Goal: Task Accomplishment & Management: Manage account settings

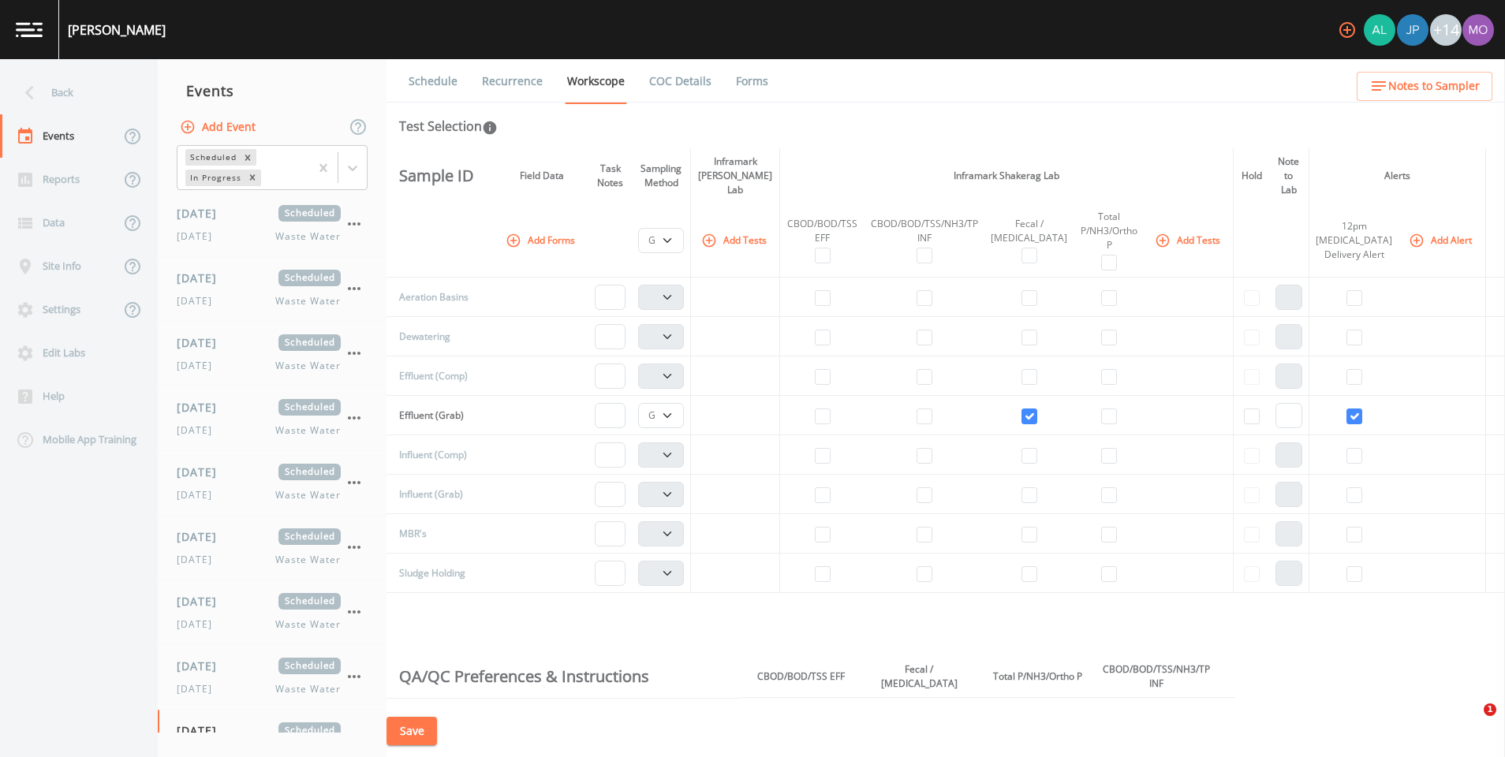
select select "092b3f94-5697-4c94-9891-da161916fdbb"
click at [43, 32] on link at bounding box center [29, 29] width 59 height 59
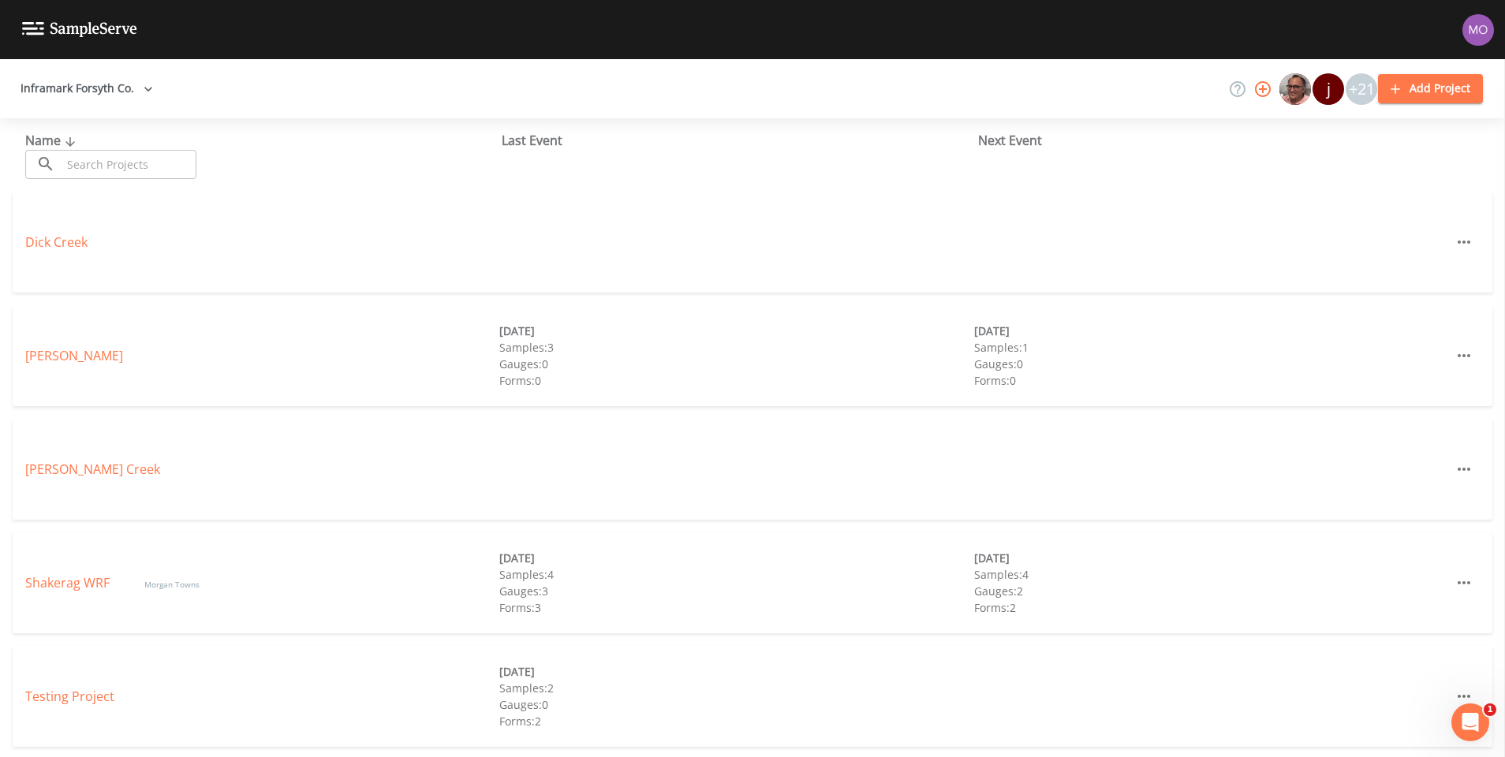
scroll to position [2, 0]
click at [78, 579] on link "Shakerag WRF" at bounding box center [69, 580] width 88 height 17
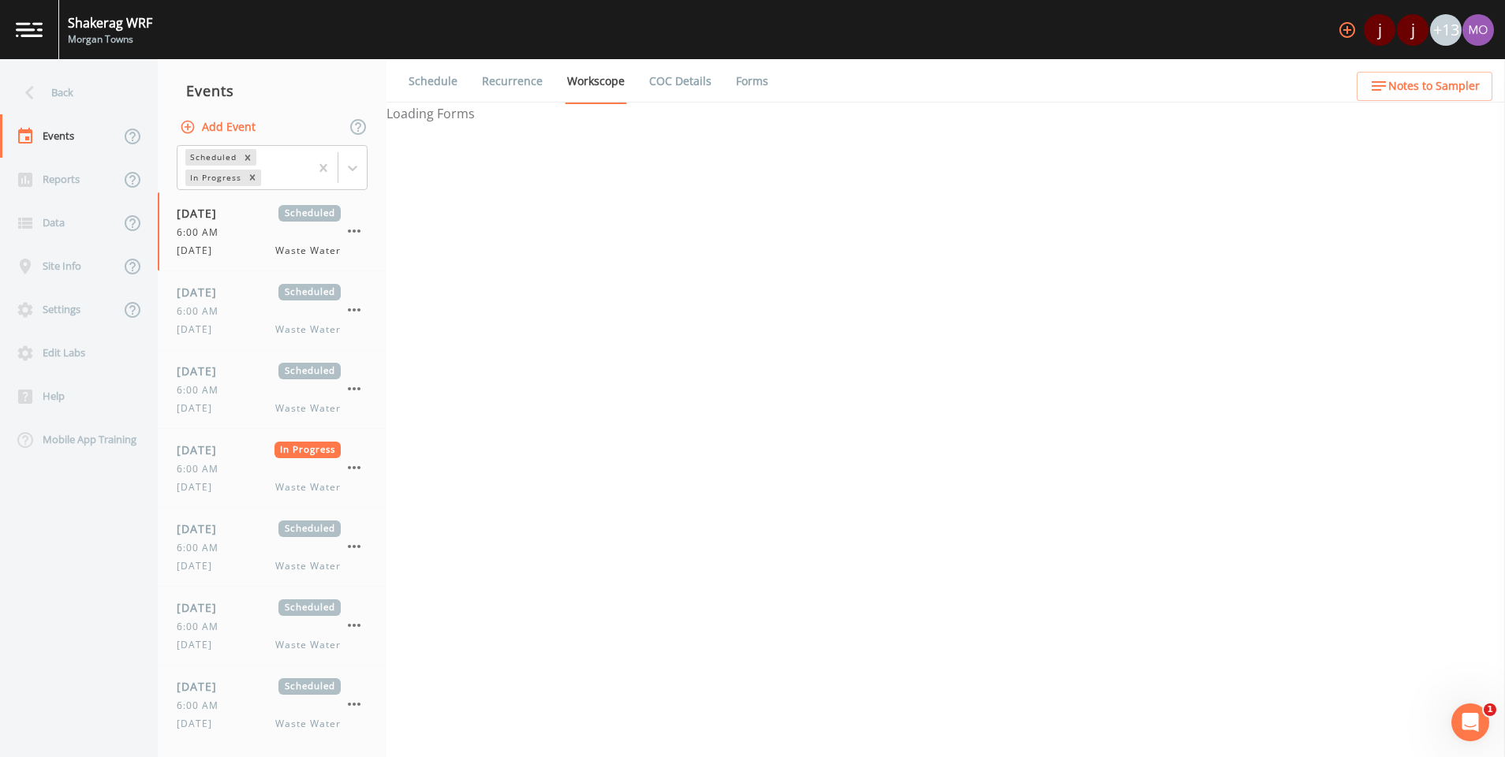
select select "b6a3c313-748b-4795-a028-792ad310bd60"
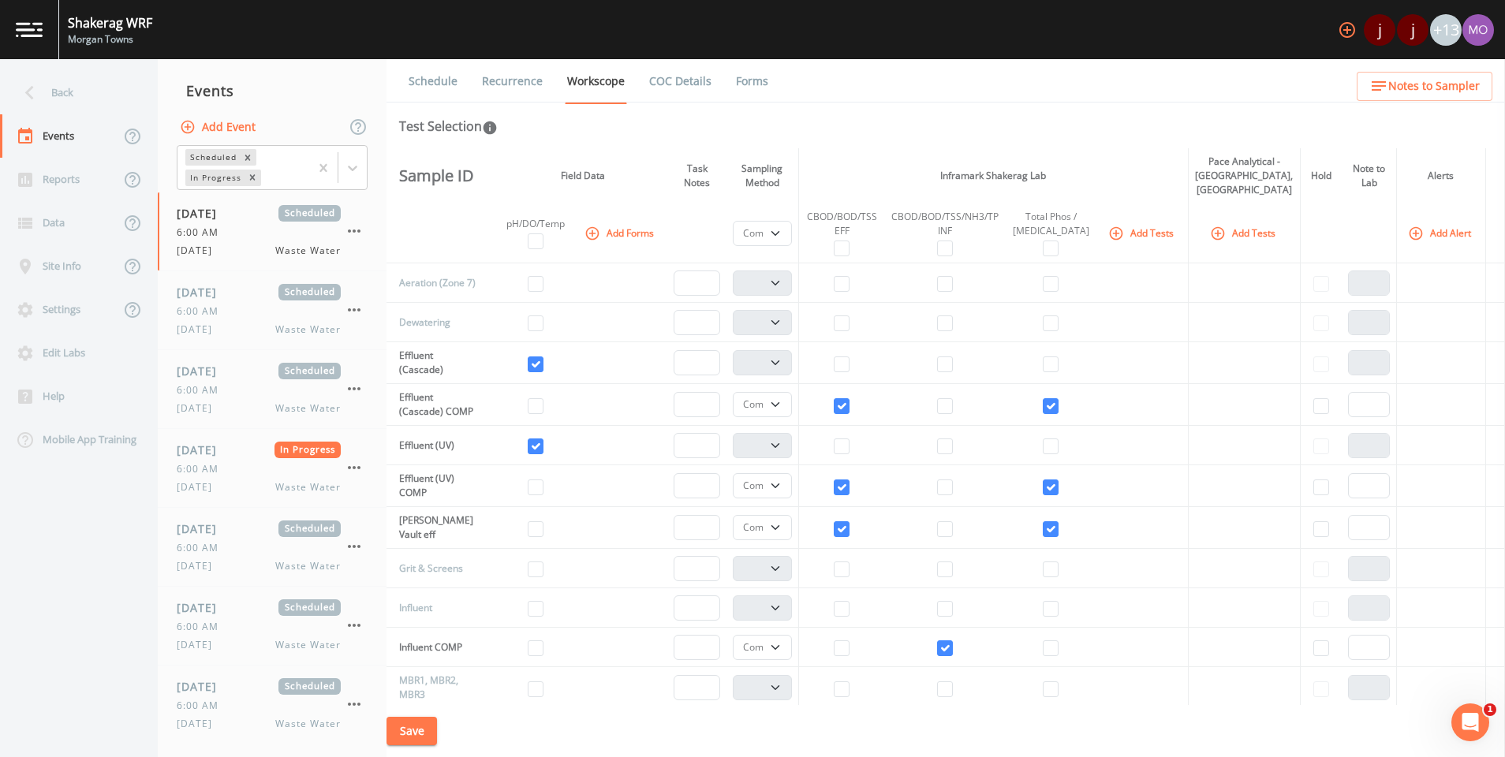
click at [29, 35] on img at bounding box center [29, 29] width 27 height 15
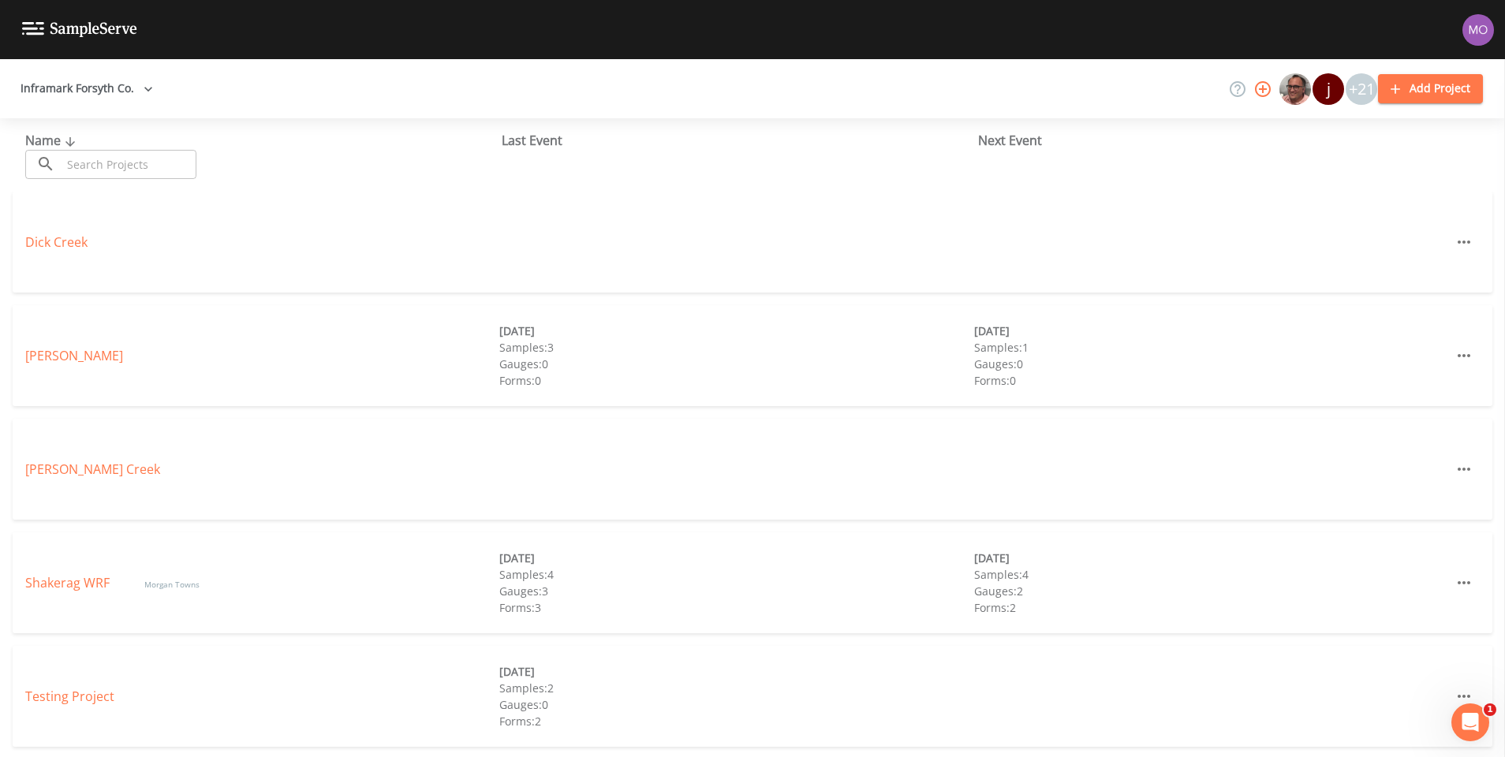
scroll to position [2, 0]
click at [69, 580] on link "Shakerag WRF" at bounding box center [69, 580] width 88 height 17
select select "b6a3c313-748b-4795-a028-792ad310bd60"
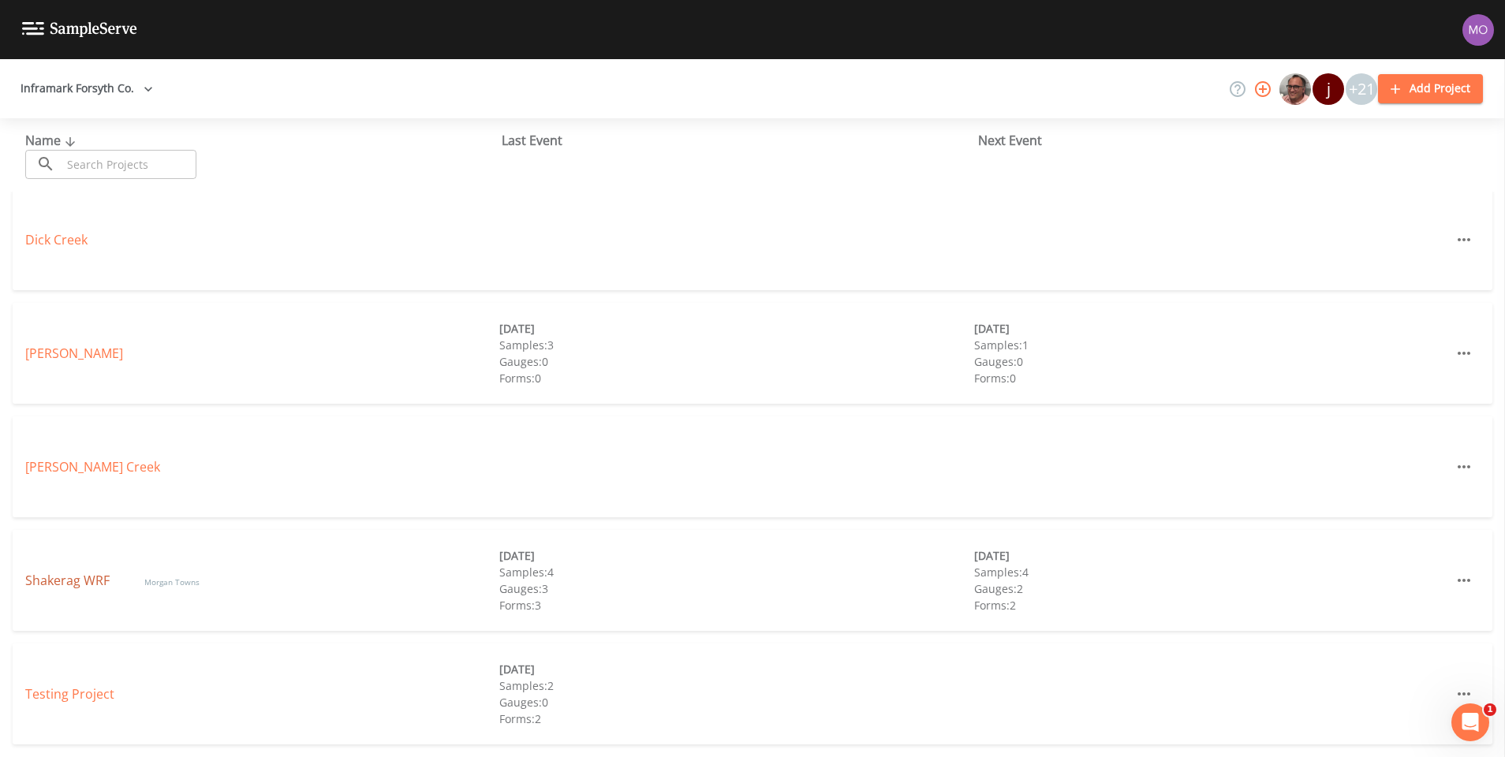
select select "b6a3c313-748b-4795-a028-792ad310bd60"
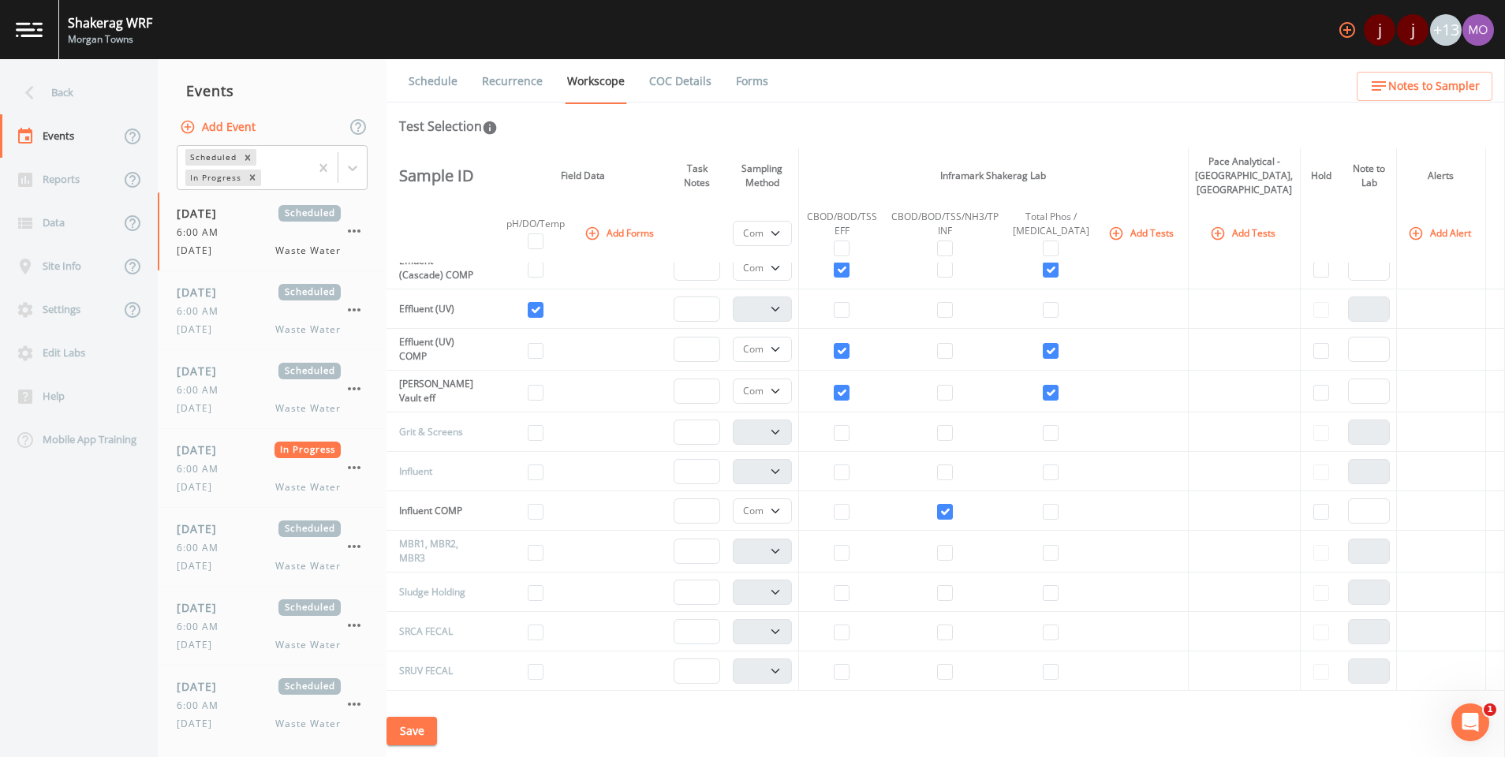
scroll to position [137, 0]
click at [347, 466] on icon "button" at bounding box center [354, 467] width 19 height 19
click at [379, 531] on div at bounding box center [367, 532] width 28 height 16
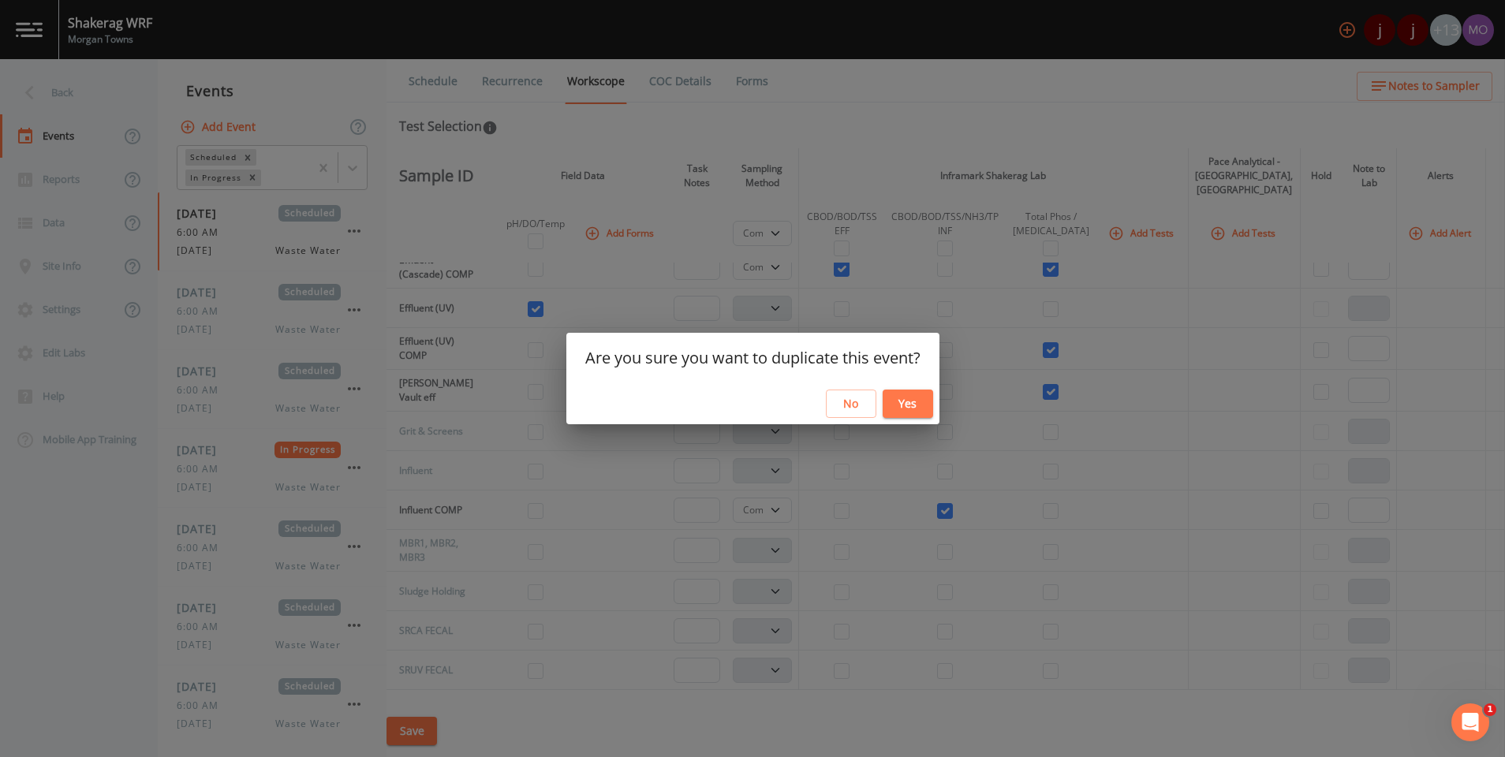
click at [918, 402] on button "Yes" at bounding box center [908, 404] width 50 height 29
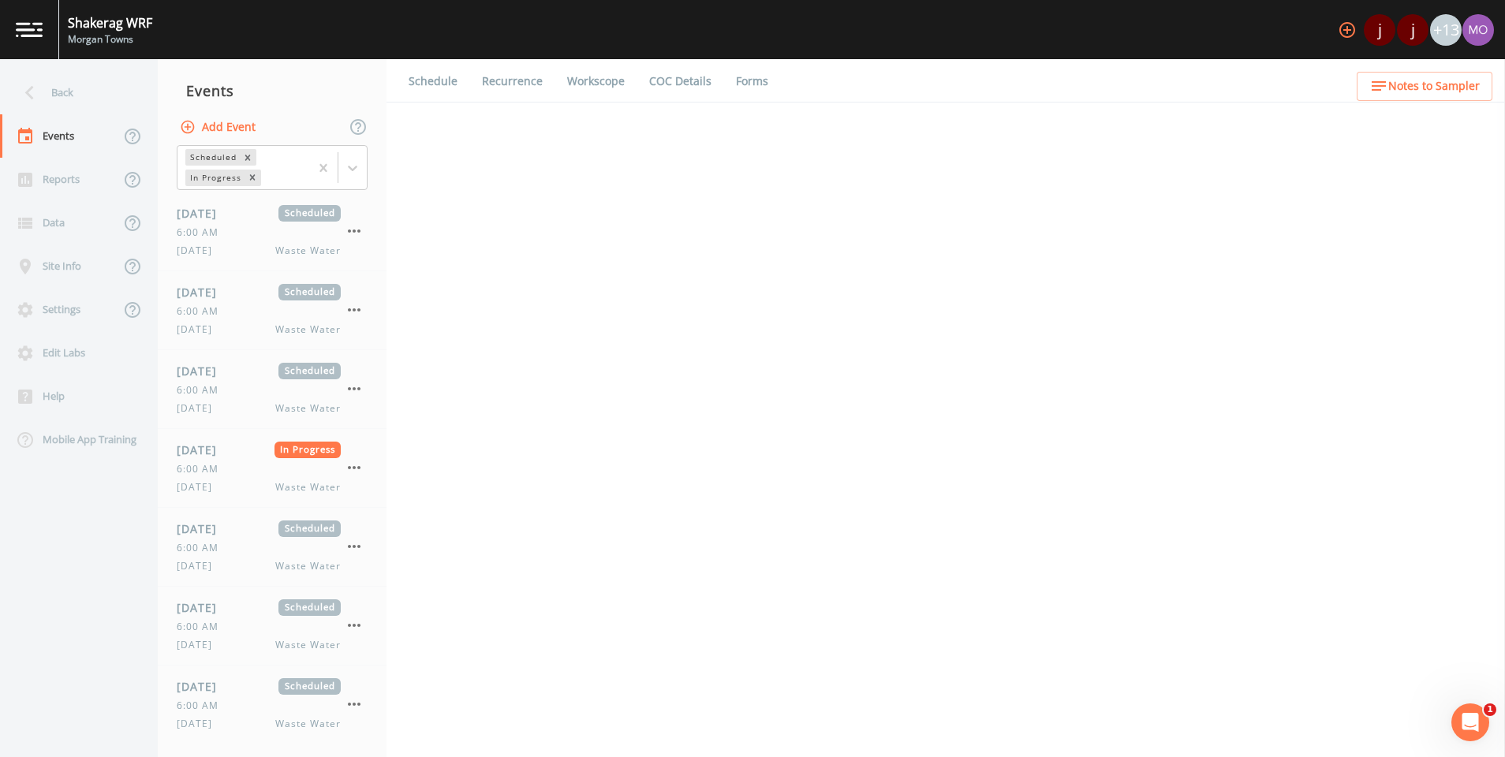
select select "b6a3c313-748b-4795-a028-792ad310bd60"
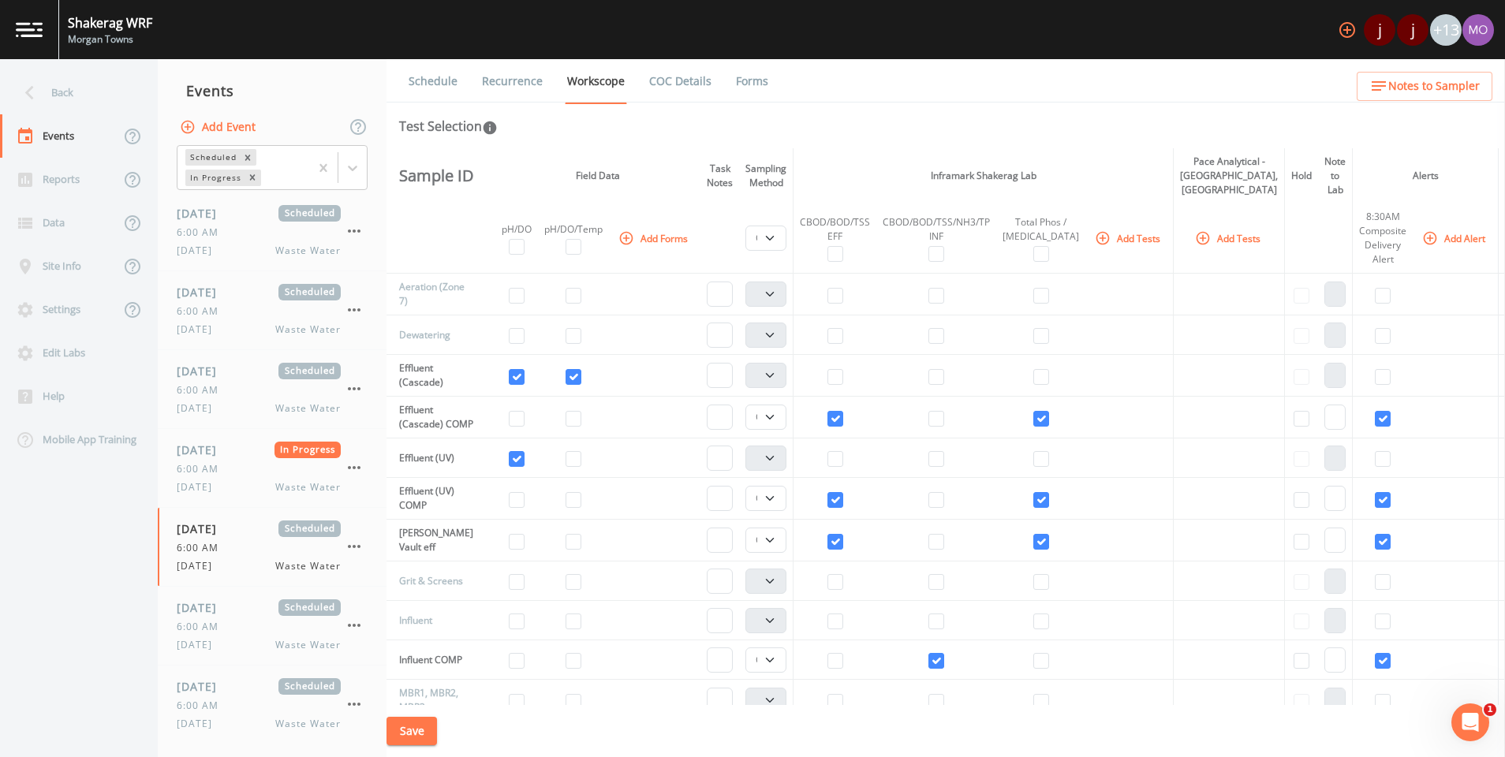
click at [33, 22] on img at bounding box center [29, 29] width 27 height 15
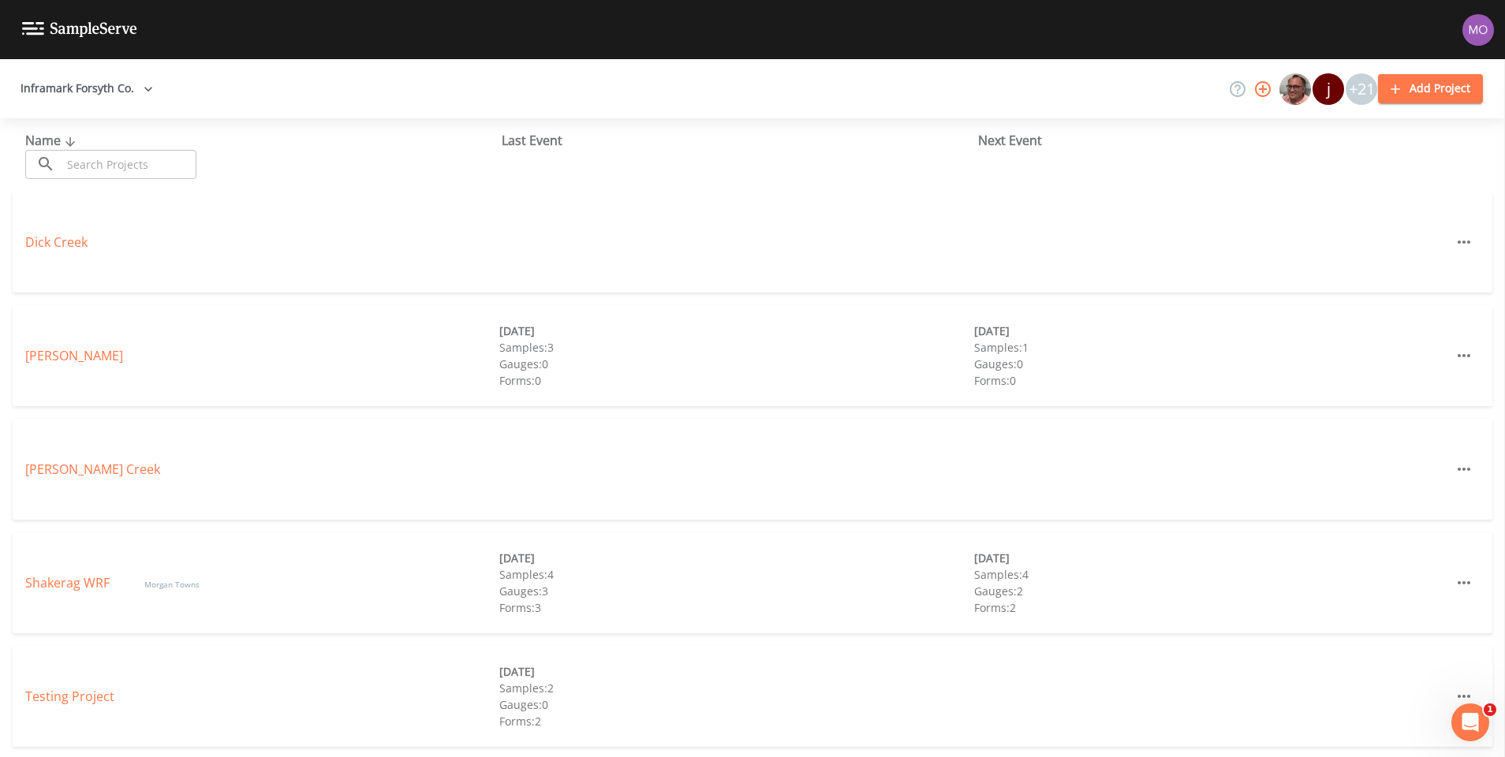
click at [105, 29] on img at bounding box center [79, 29] width 115 height 15
click at [115, 80] on button "Inframark Forsyth Co." at bounding box center [86, 88] width 145 height 29
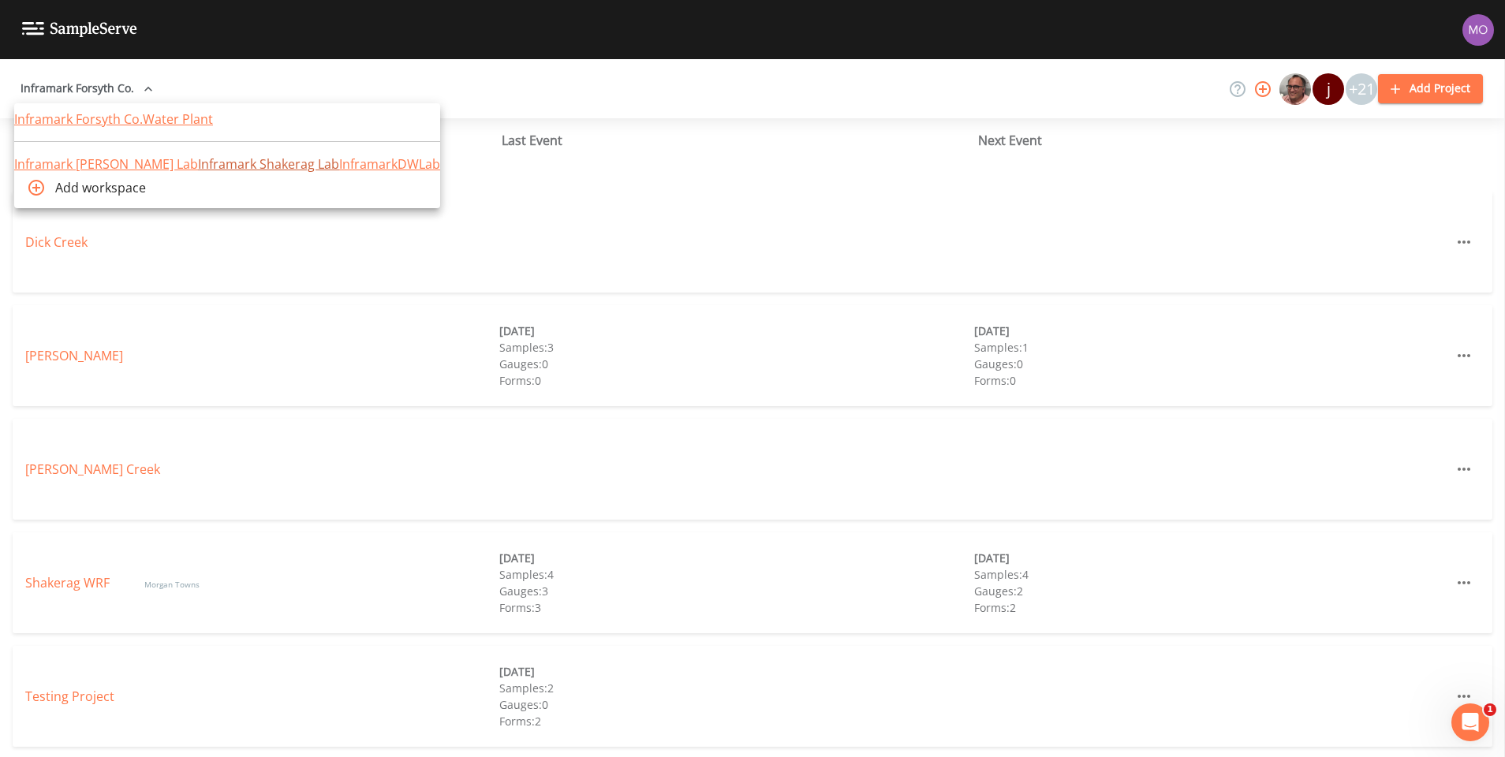
click at [198, 173] on link "Inframark Shakerag Lab" at bounding box center [268, 163] width 141 height 17
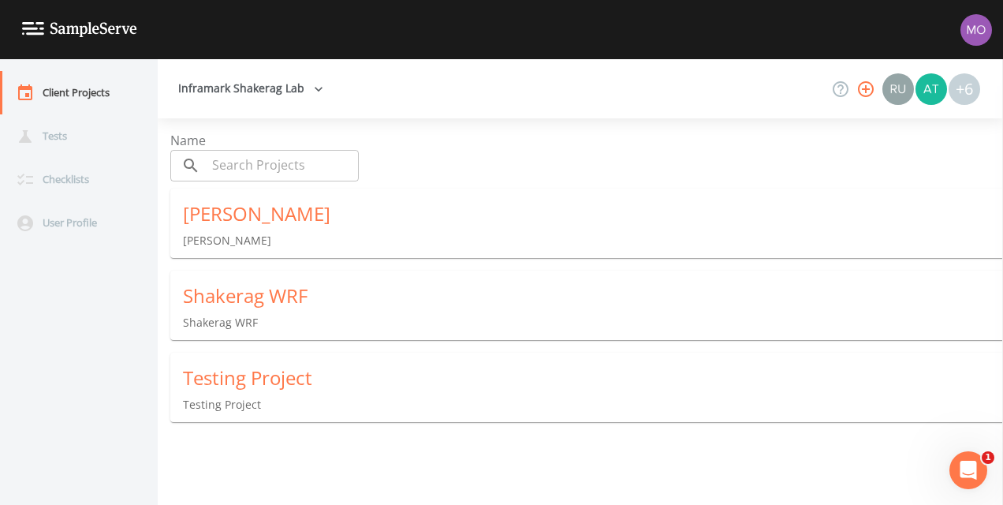
click at [224, 317] on p "Shakerag WRF" at bounding box center [593, 323] width 820 height 16
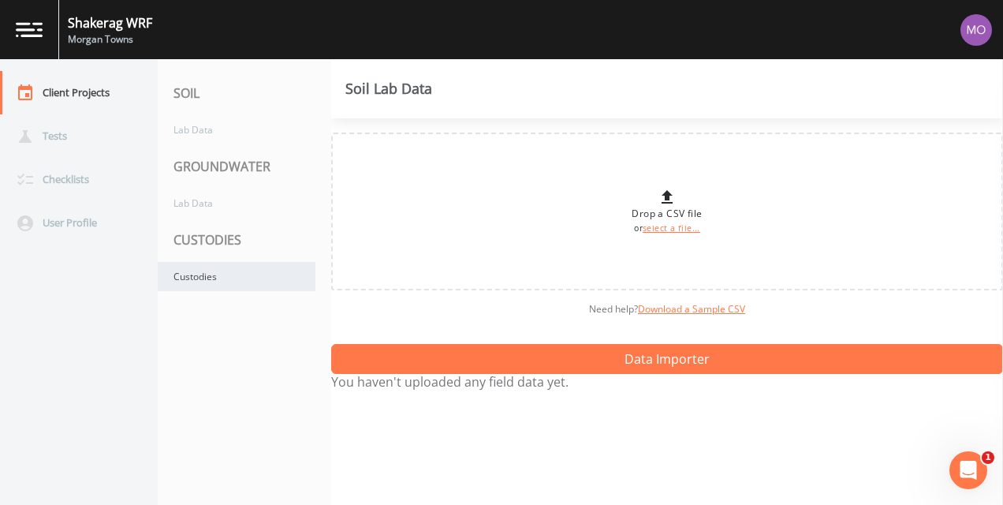
click at [223, 273] on div "Custodies" at bounding box center [237, 276] width 158 height 29
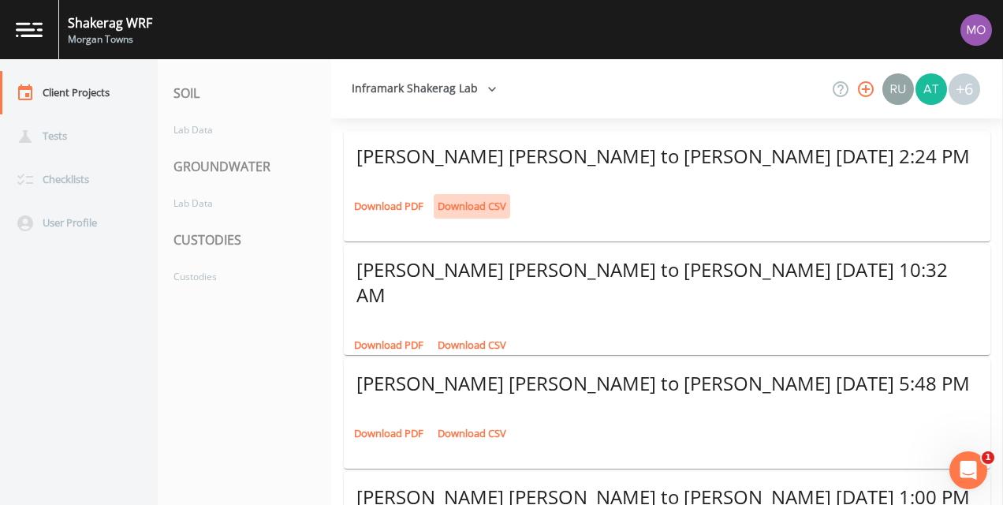
click at [472, 205] on link "Download CSV" at bounding box center [472, 206] width 77 height 24
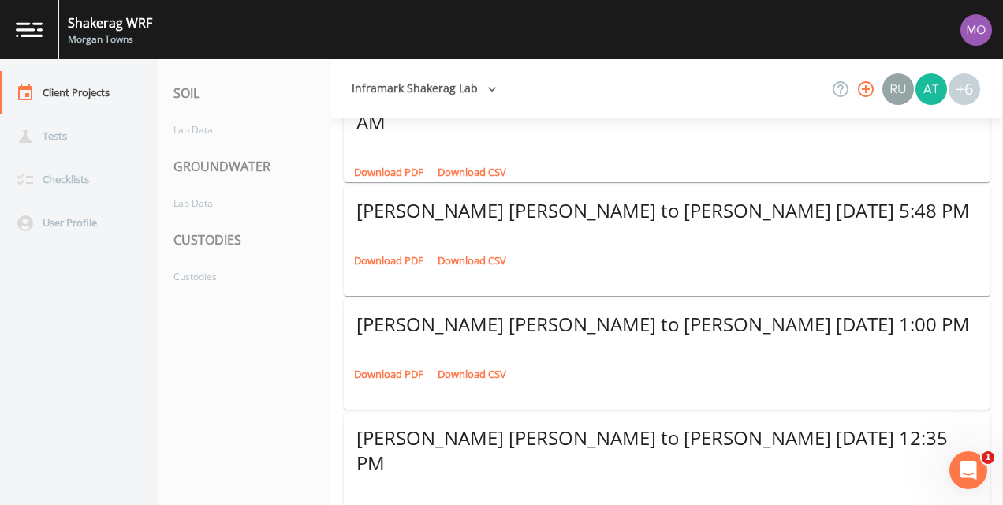
scroll to position [180, 0]
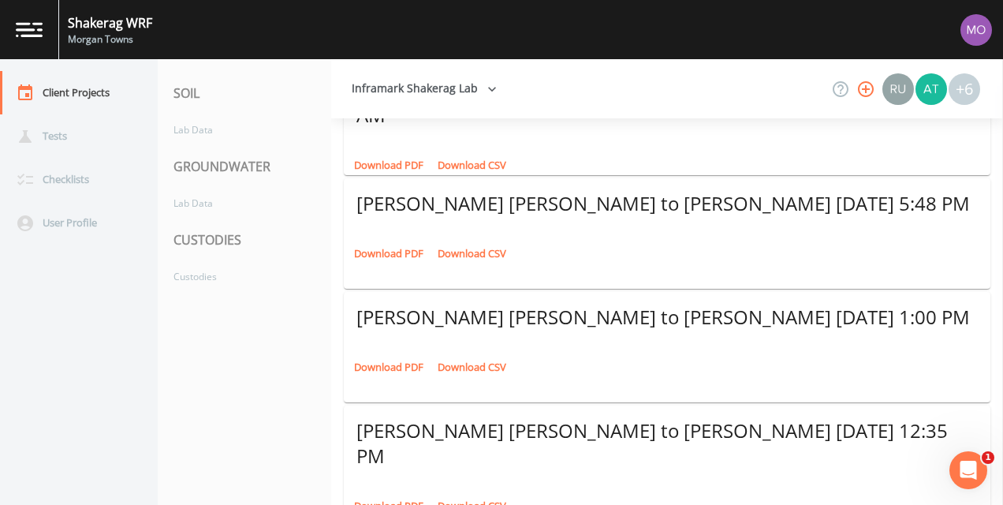
click at [292, 336] on nav "SOIL Lab Data GROUNDWATER Lab Data CUSTODIES Custodies" at bounding box center [245, 282] width 174 height 446
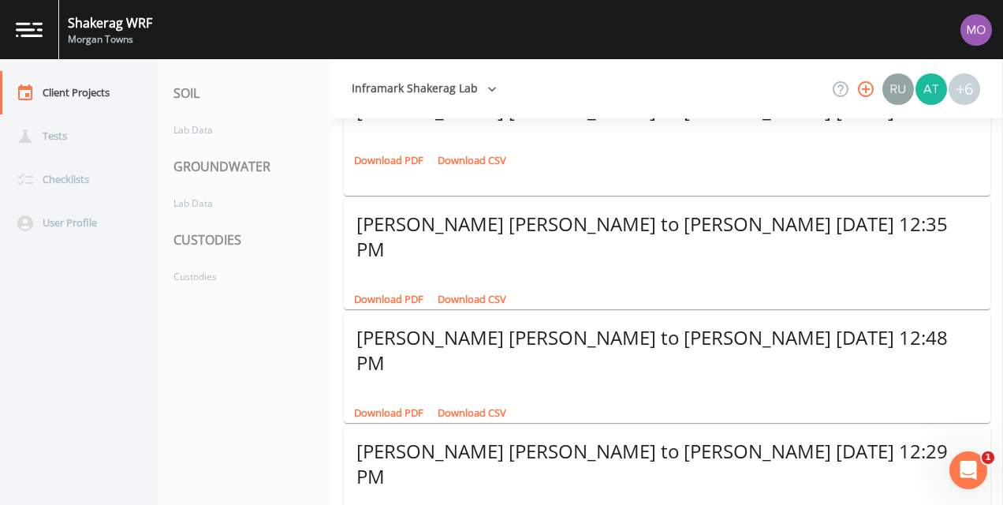
scroll to position [0, 0]
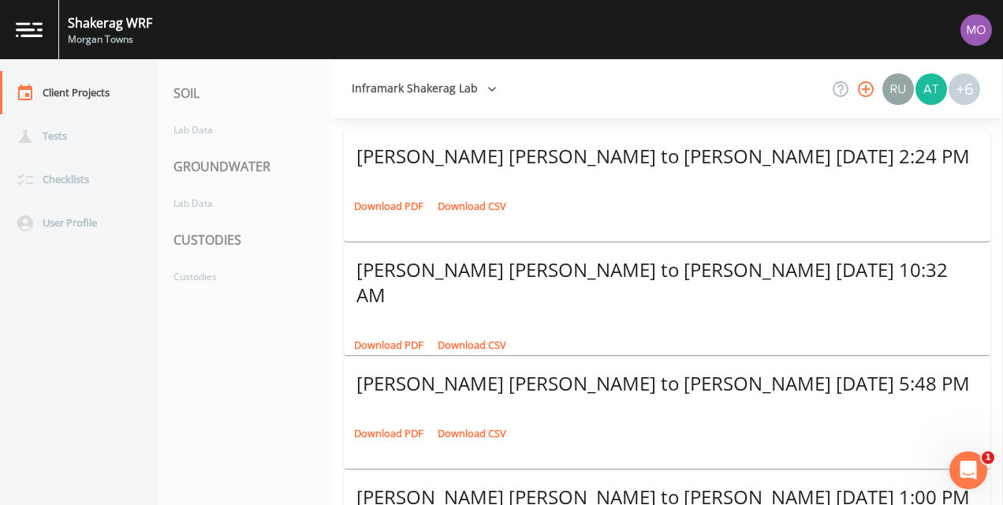
click at [474, 88] on button "Inframark Shakerag Lab" at bounding box center [425, 88] width 158 height 29
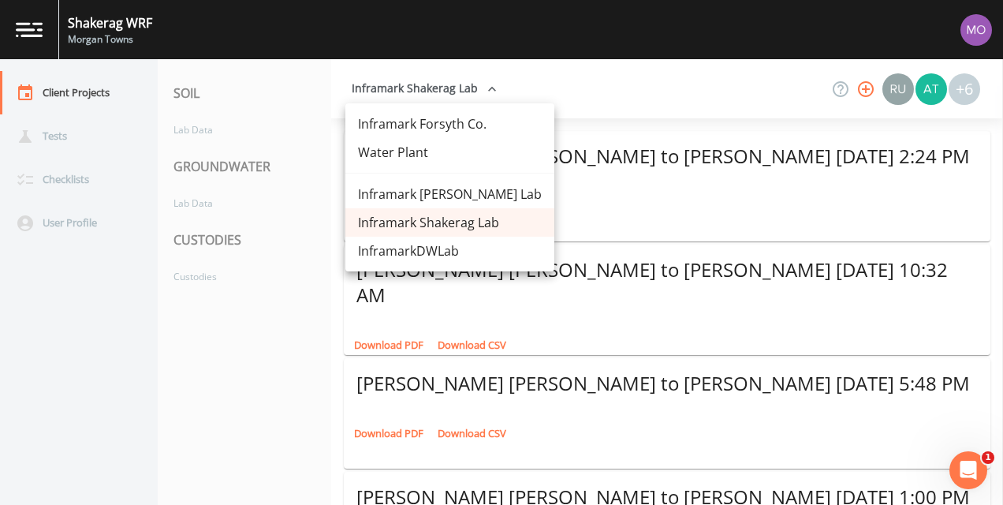
click at [452, 185] on link "Inframark [PERSON_NAME] Lab" at bounding box center [450, 194] width 209 height 28
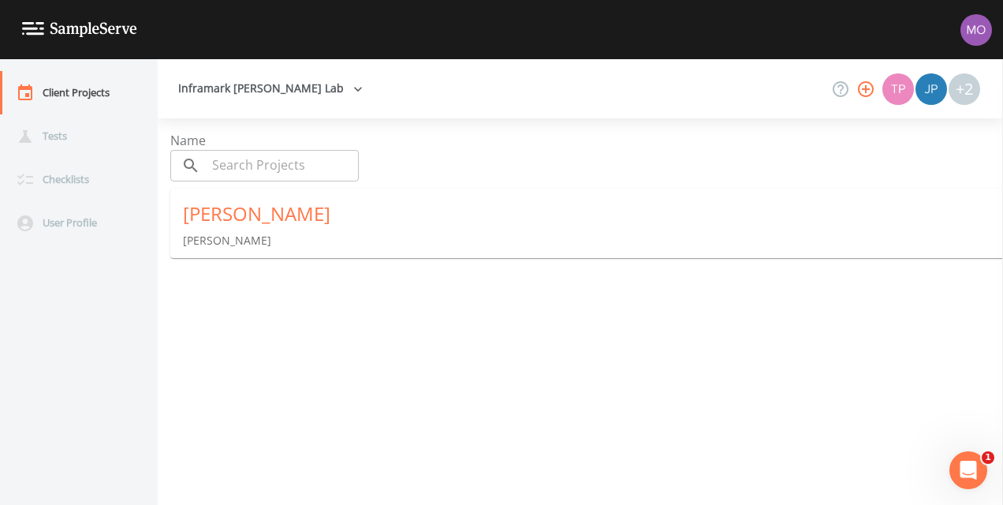
click at [286, 227] on div "Fowler Fowler" at bounding box center [593, 225] width 846 height 73
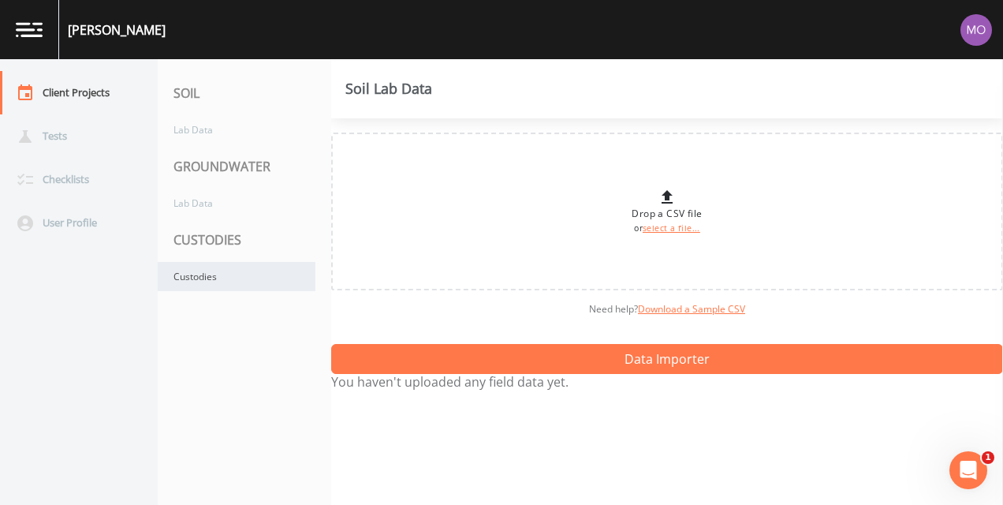
click at [198, 280] on div "Custodies" at bounding box center [237, 276] width 158 height 29
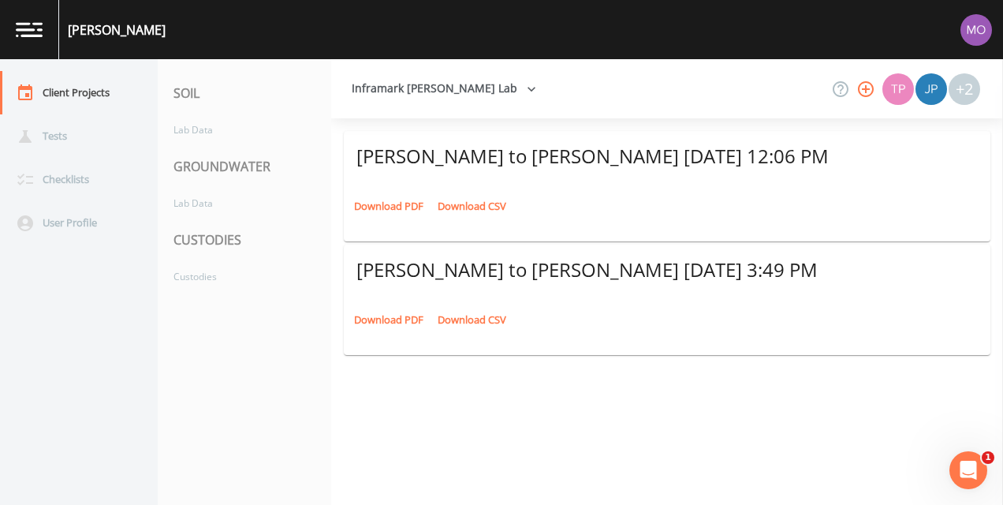
click at [24, 35] on img at bounding box center [29, 29] width 27 height 15
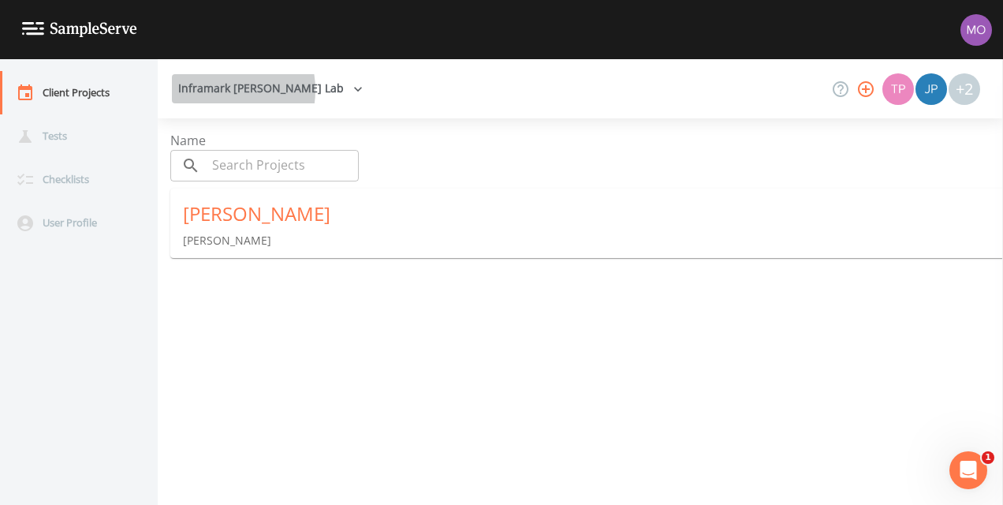
click at [216, 90] on button "Inframark [PERSON_NAME] Lab" at bounding box center [270, 88] width 197 height 29
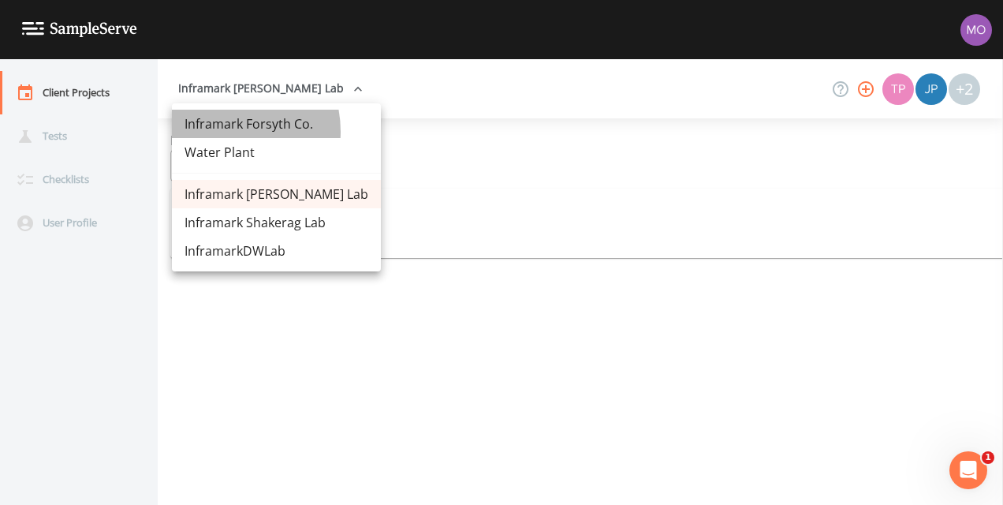
click at [219, 132] on link "Inframark Forsyth Co." at bounding box center [276, 124] width 209 height 28
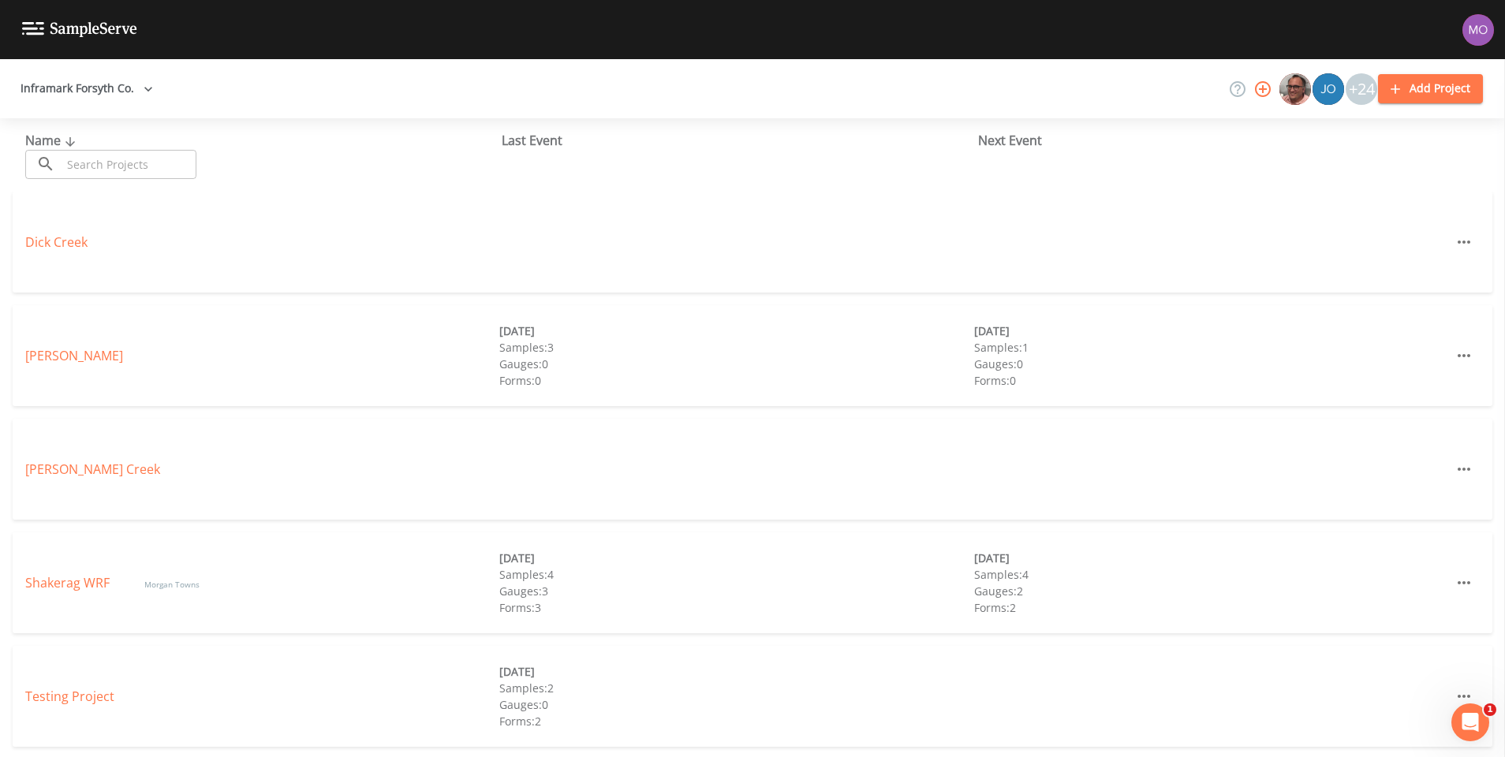
click at [42, 346] on div "[PERSON_NAME]" at bounding box center [262, 355] width 474 height 19
click at [42, 357] on link "[PERSON_NAME]" at bounding box center [74, 355] width 98 height 17
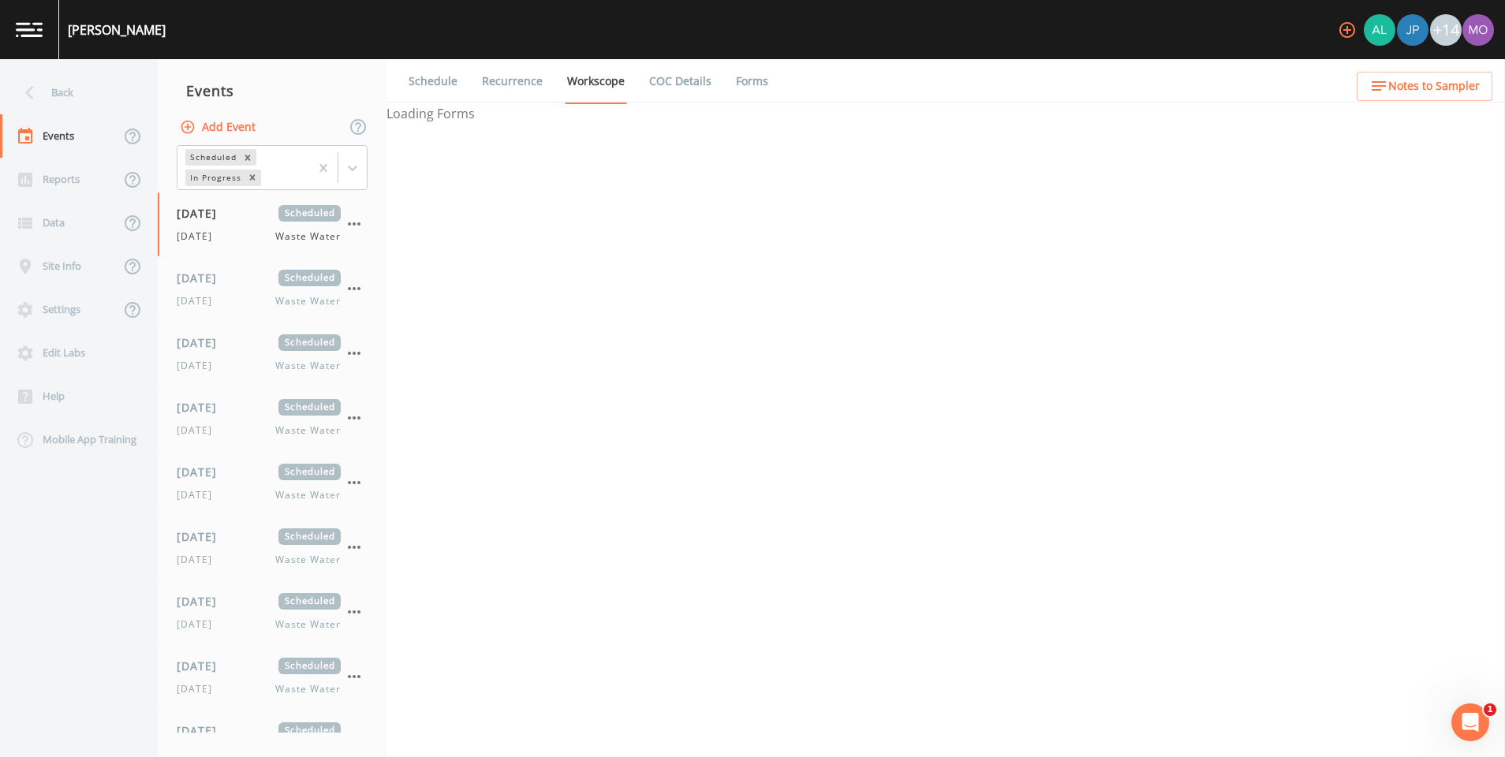
select select "092b3f94-5697-4c94-9891-da161916fdbb"
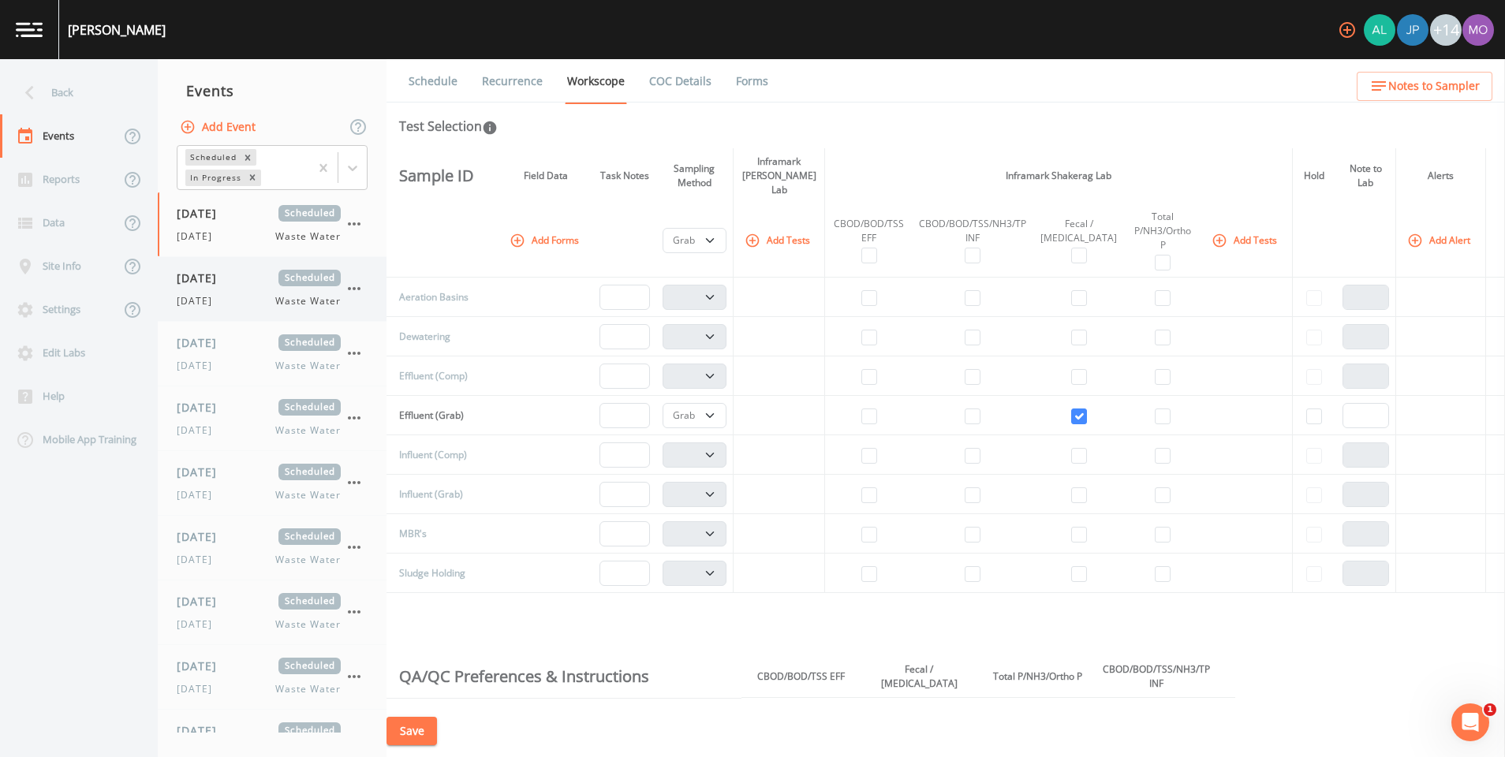
click at [210, 271] on span "[DATE]" at bounding box center [202, 278] width 51 height 17
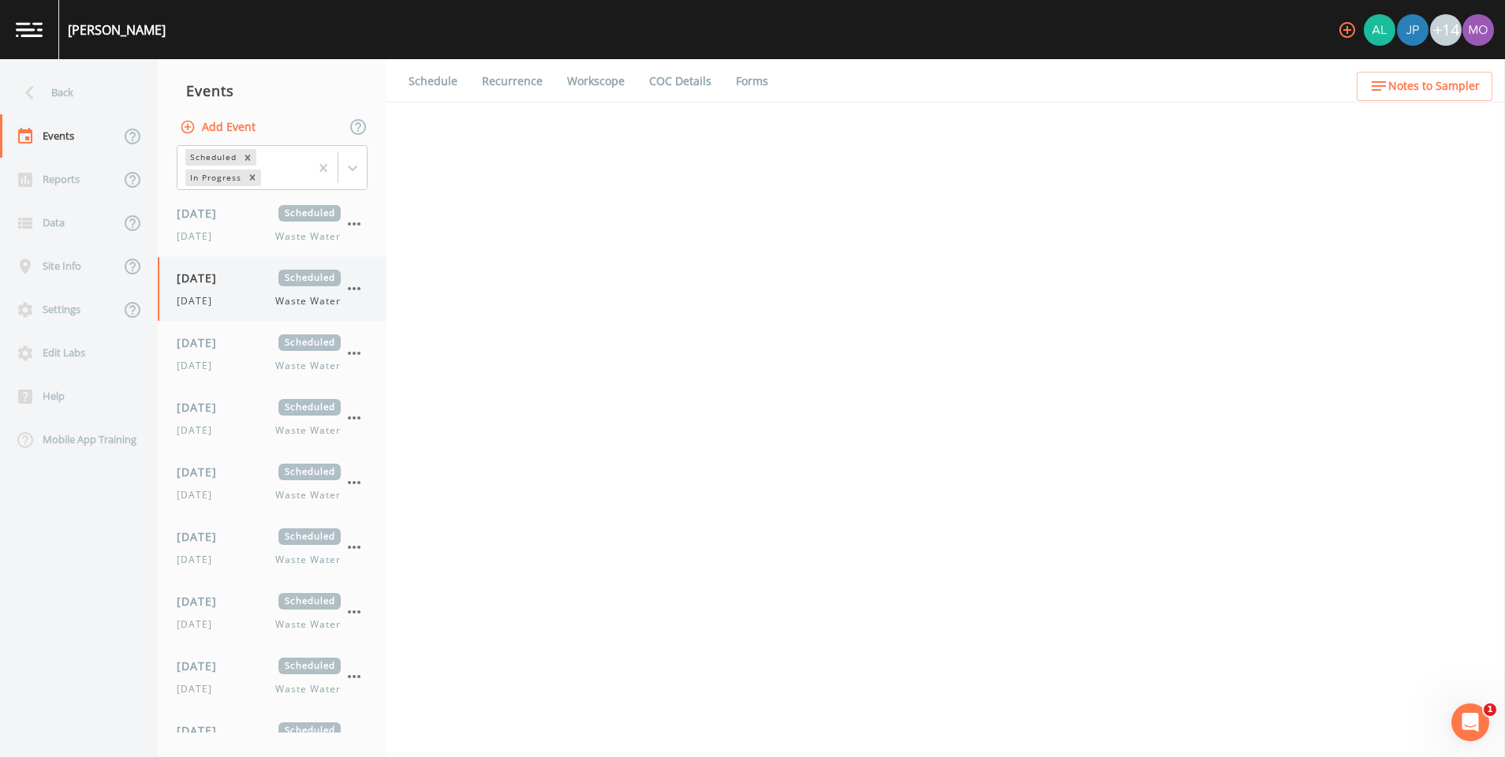
select select "092b3f94-5697-4c94-9891-da161916fdbb"
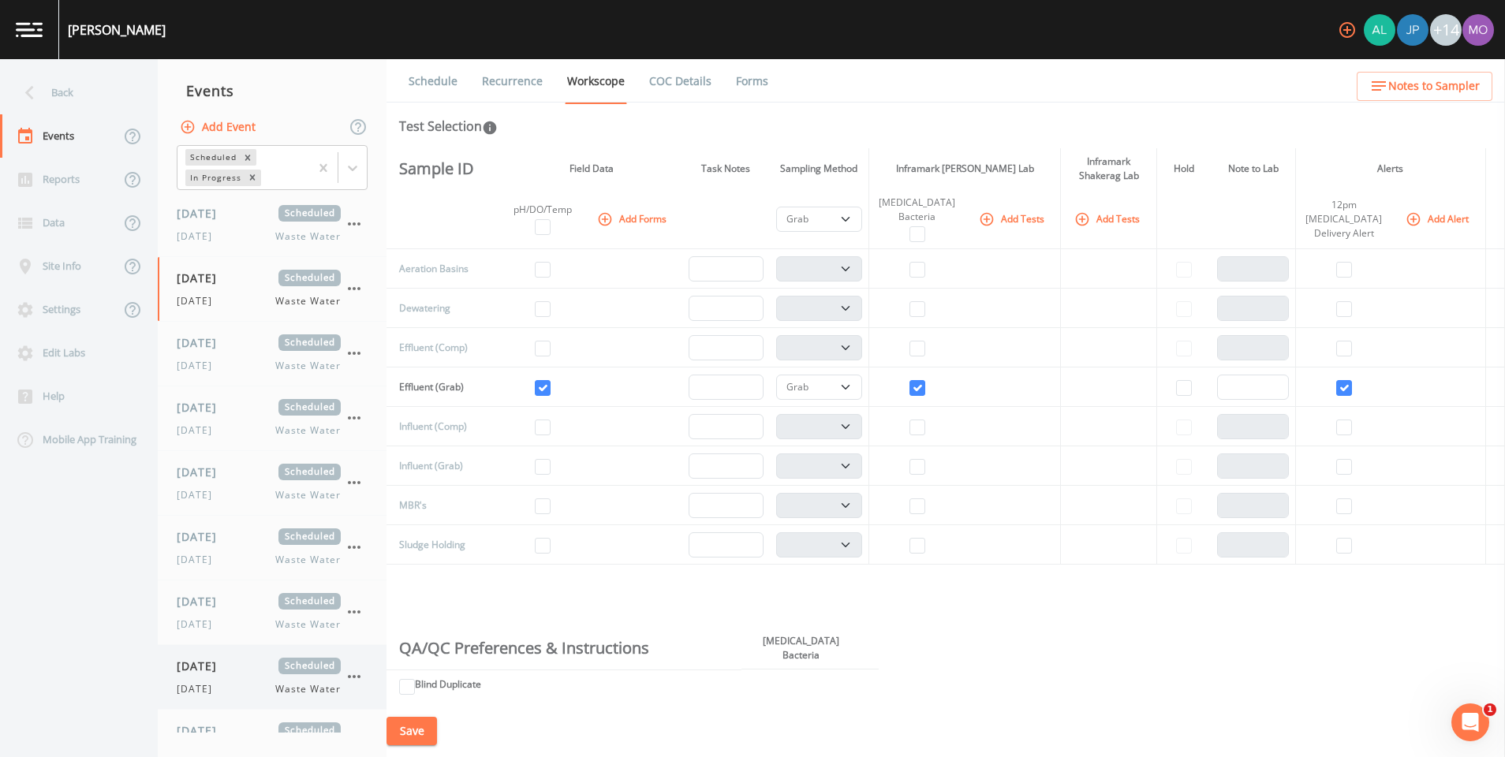
click at [196, 669] on span "[DATE]" at bounding box center [202, 666] width 51 height 17
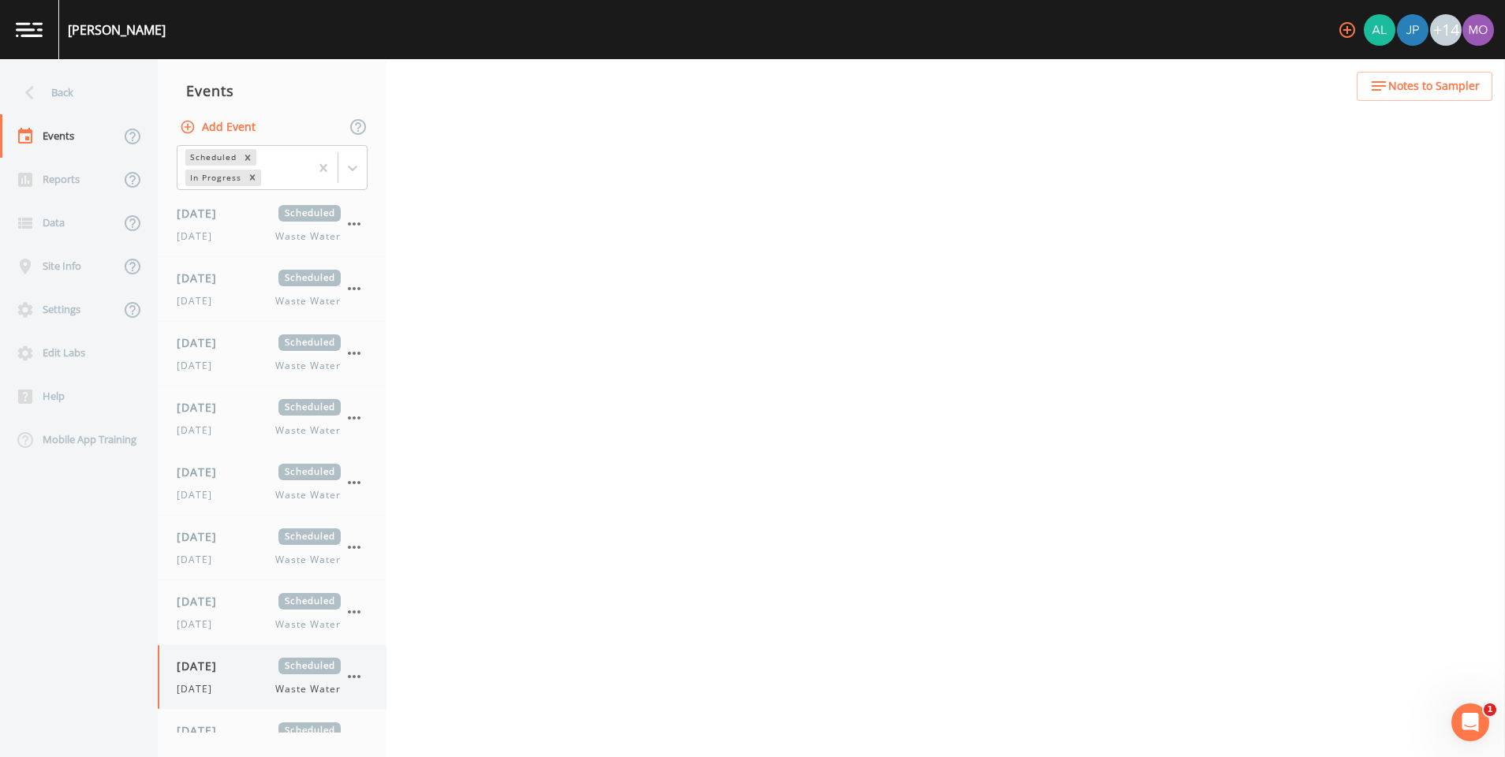
select select "b6a3c313-748b-4795-a028-792ad310bd60"
select select "092b3f94-5697-4c94-9891-da161916fdbb"
select select "b6a3c313-748b-4795-a028-792ad310bd60"
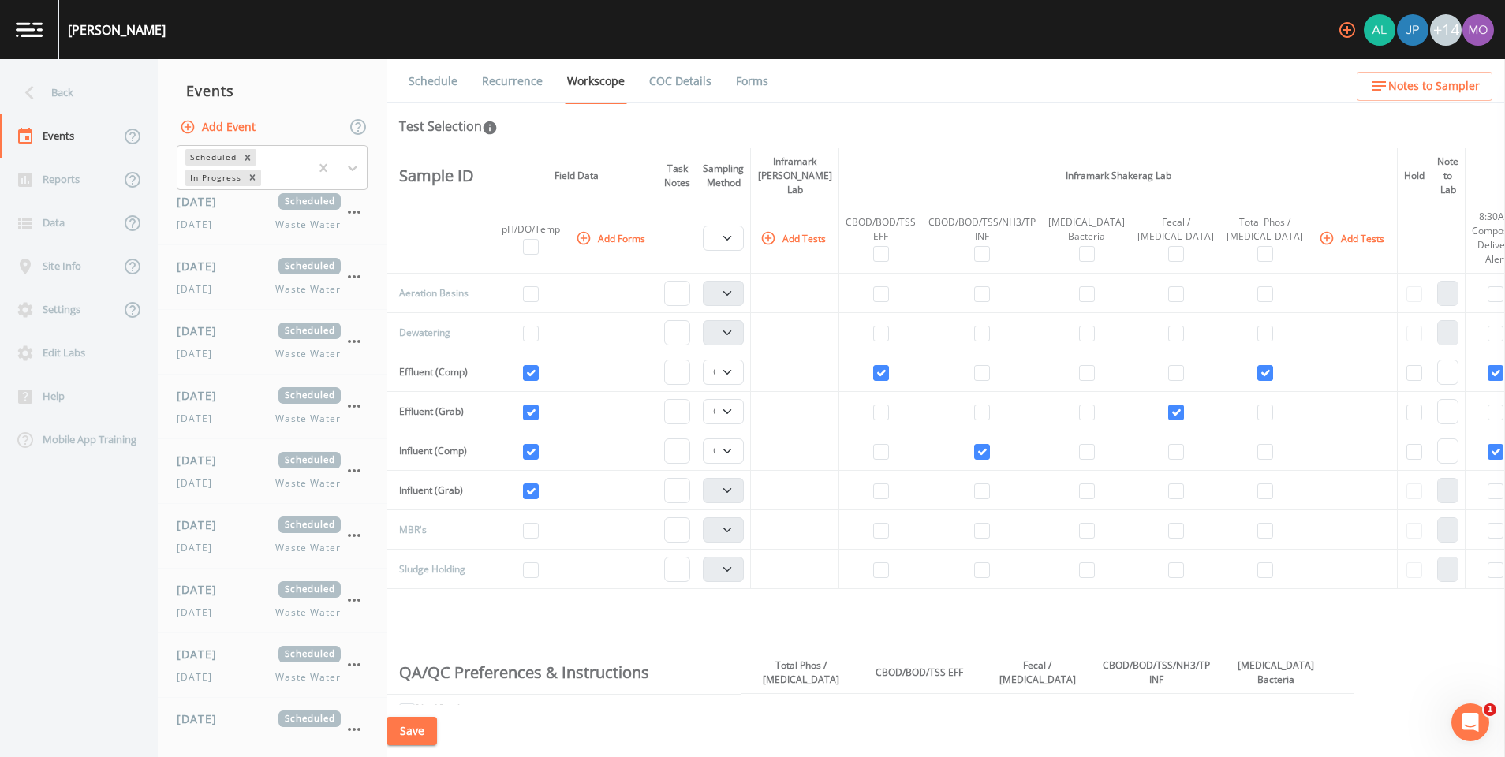
scroll to position [818, 0]
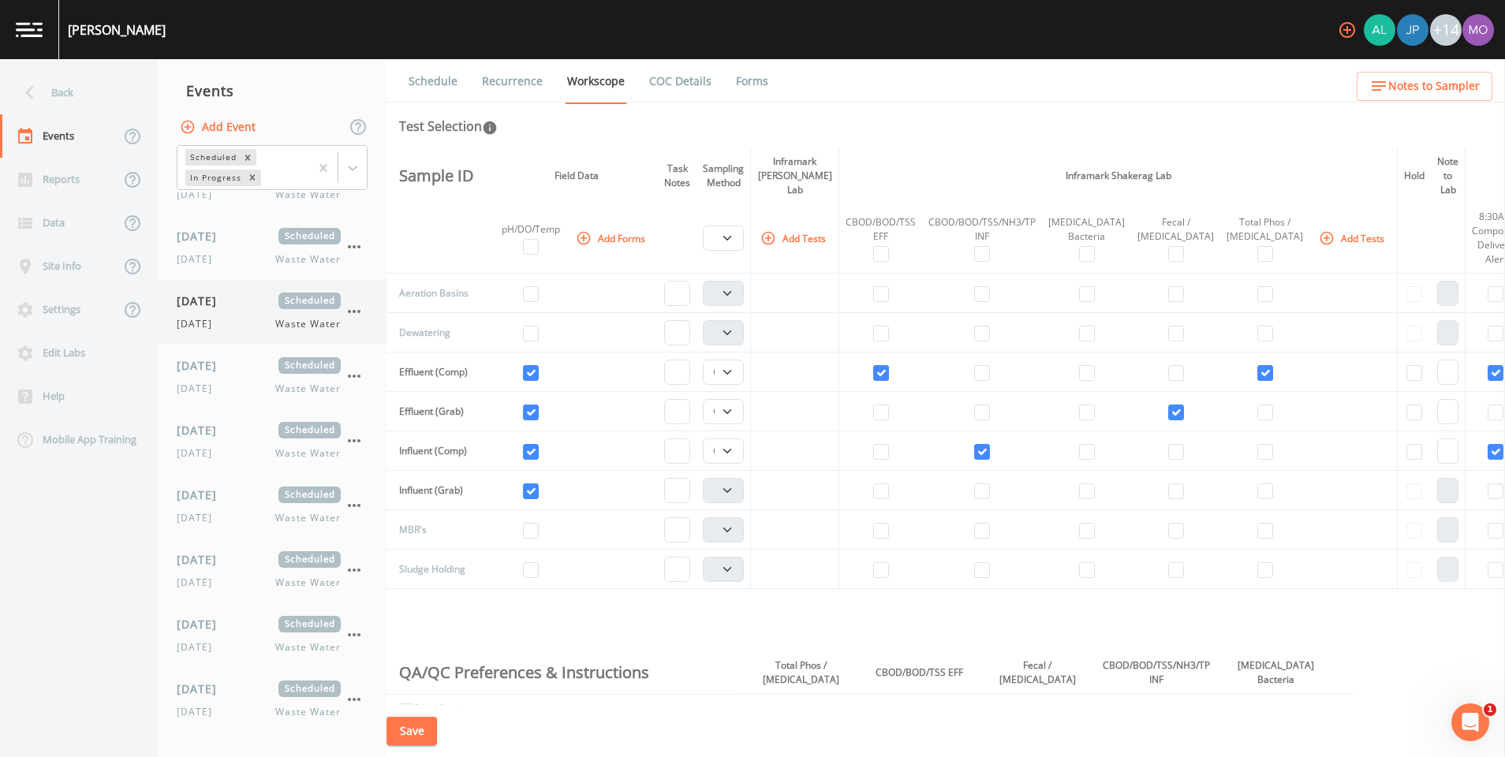
click at [353, 310] on icon "button" at bounding box center [354, 311] width 19 height 19
click at [382, 398] on p "Delete" at bounding box center [433, 403] width 102 height 19
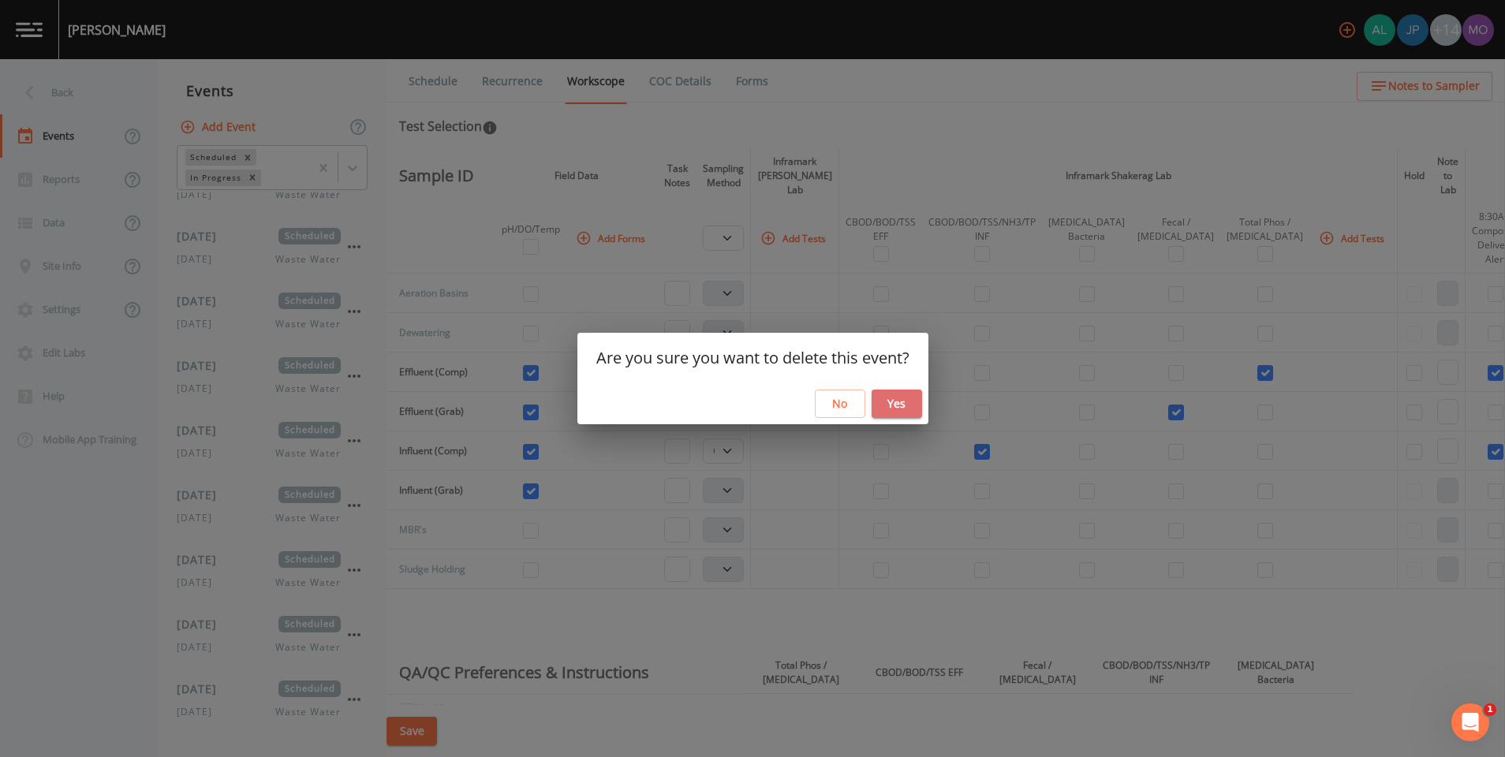
click at [888, 396] on button "Yes" at bounding box center [897, 404] width 50 height 29
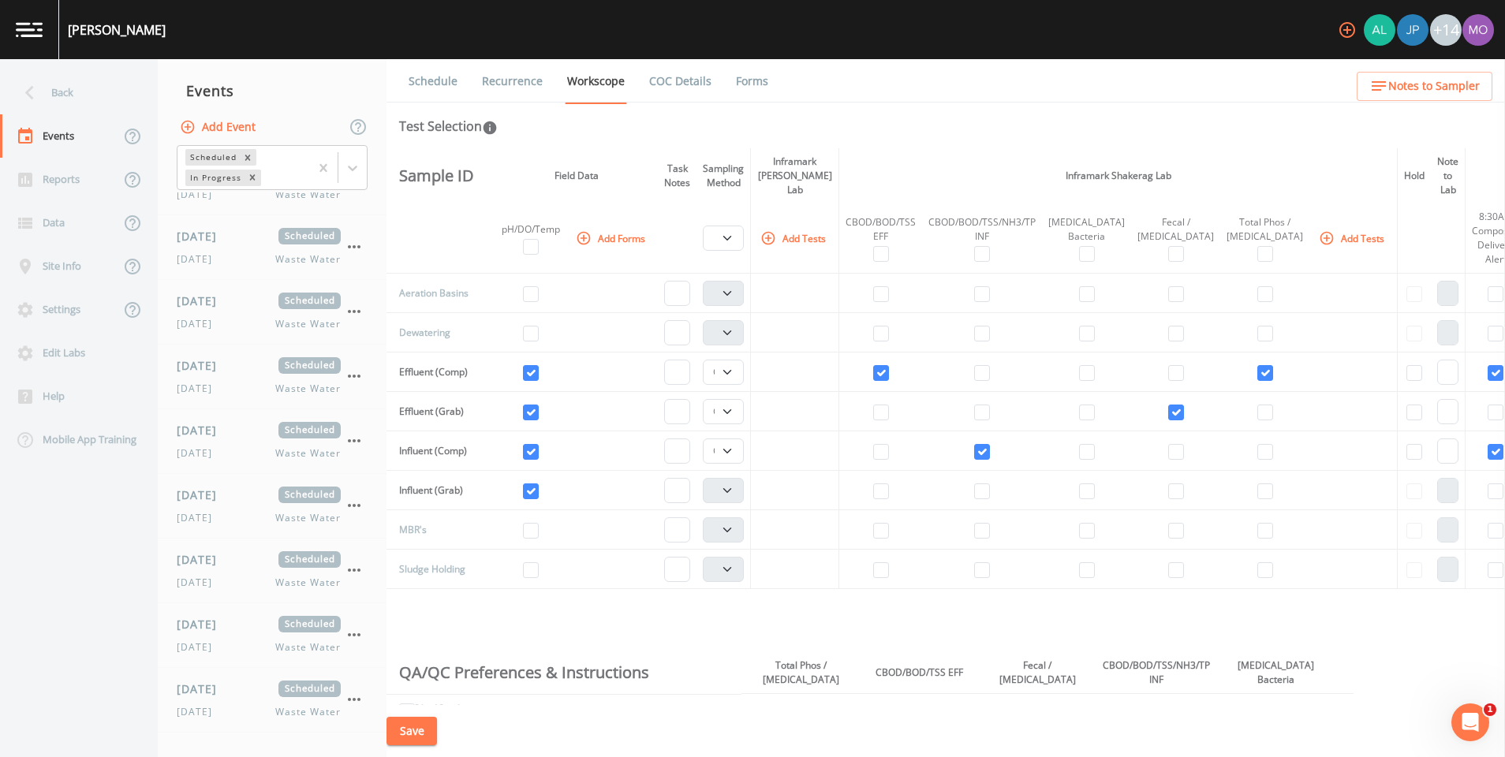
scroll to position [753, 0]
click at [226, 439] on div "[DATE] Scheduled [DATE] Waste Water" at bounding box center [259, 441] width 164 height 39
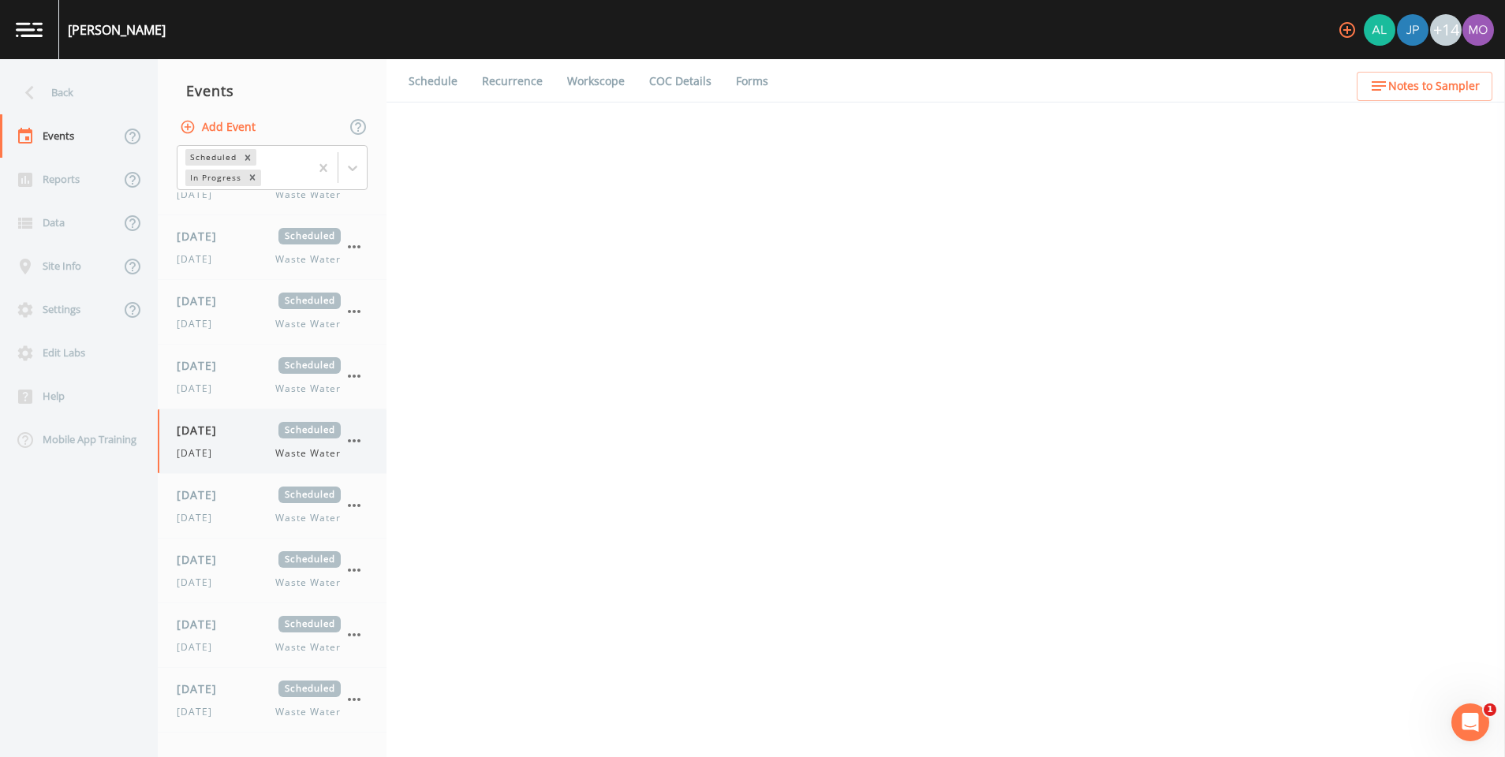
select select "b6a3c313-748b-4795-a028-792ad310bd60"
select select "092b3f94-5697-4c94-9891-da161916fdbb"
select select "b6a3c313-748b-4795-a028-792ad310bd60"
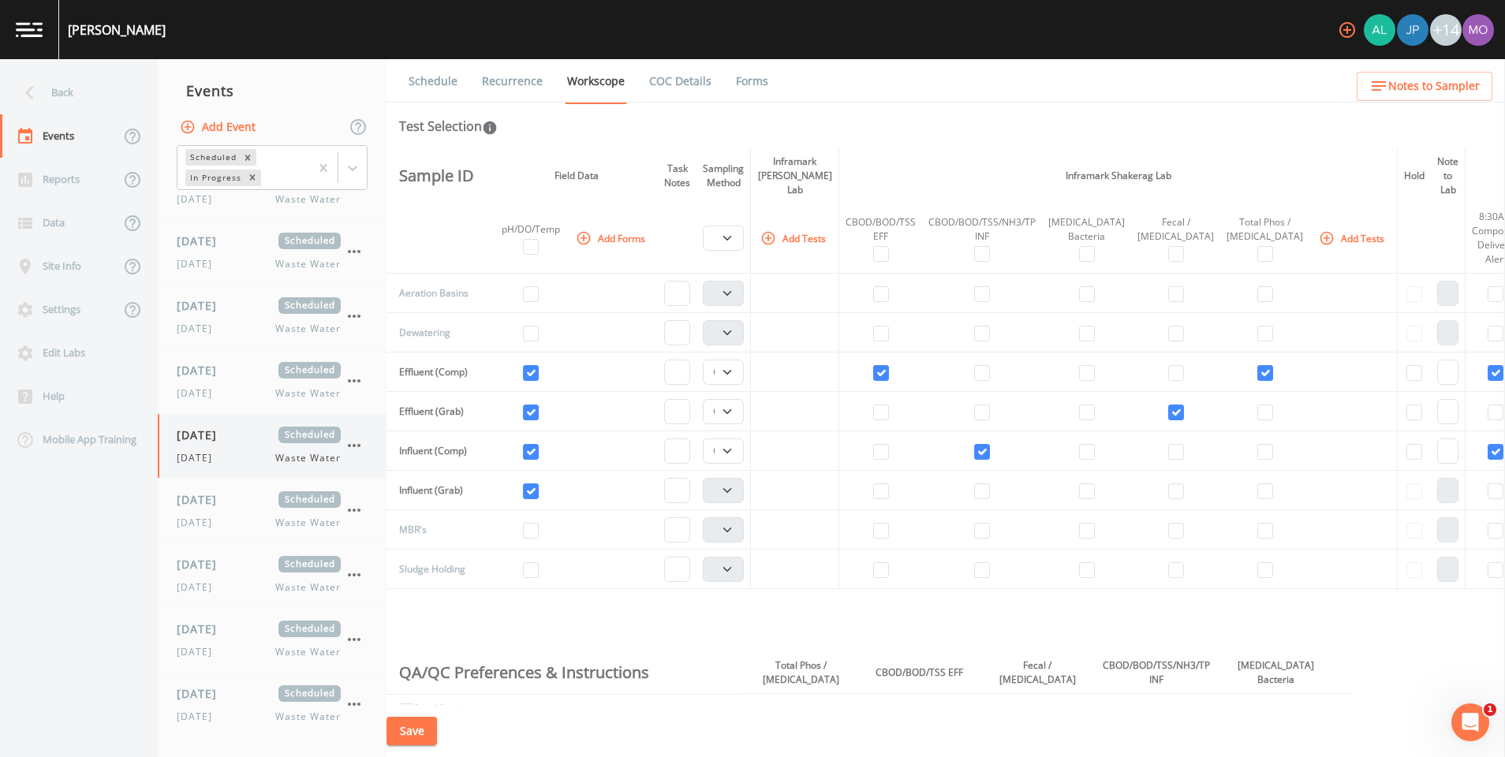
scroll to position [753, 0]
click at [357, 510] on icon "button" at bounding box center [354, 505] width 19 height 19
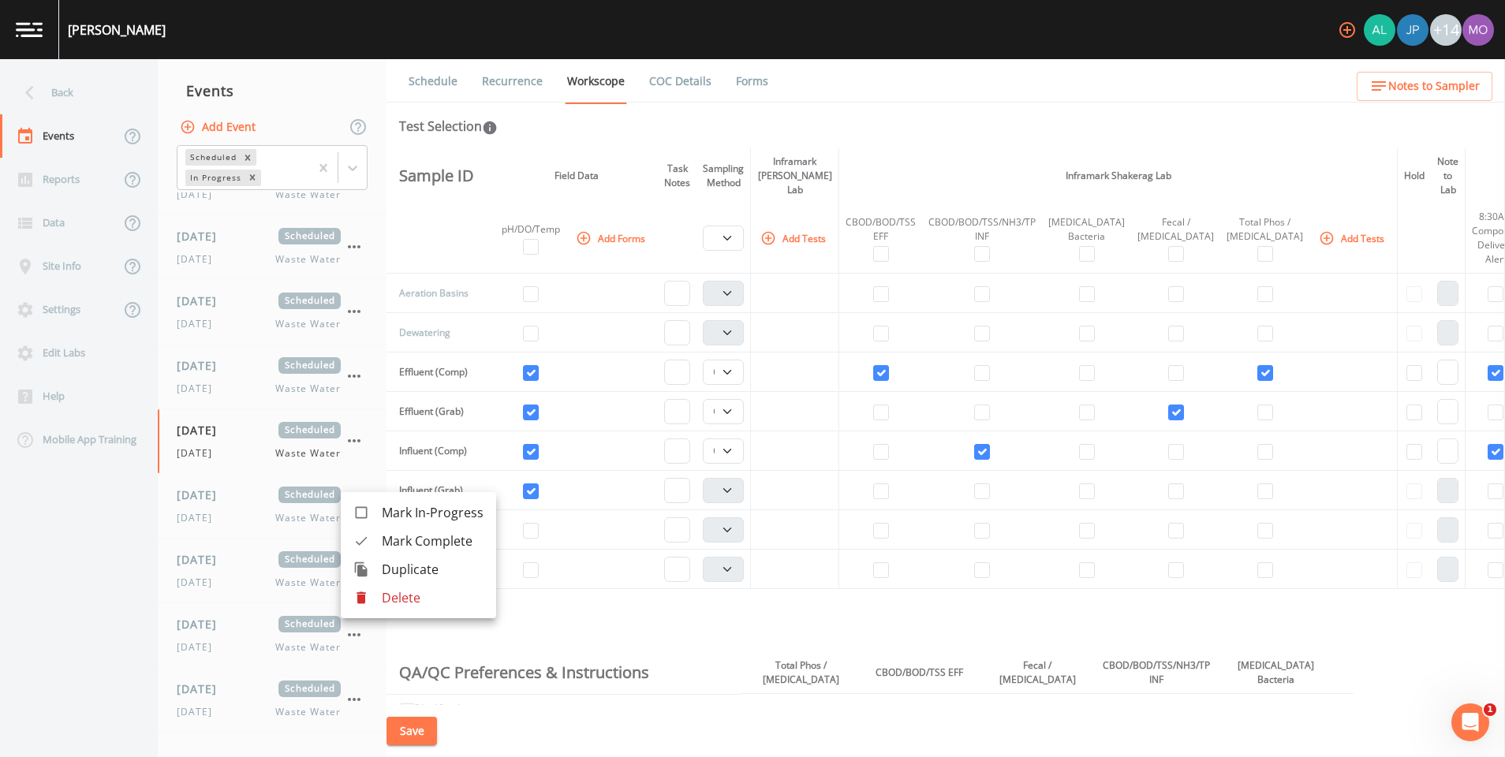
click at [391, 592] on p "Delete" at bounding box center [433, 598] width 102 height 19
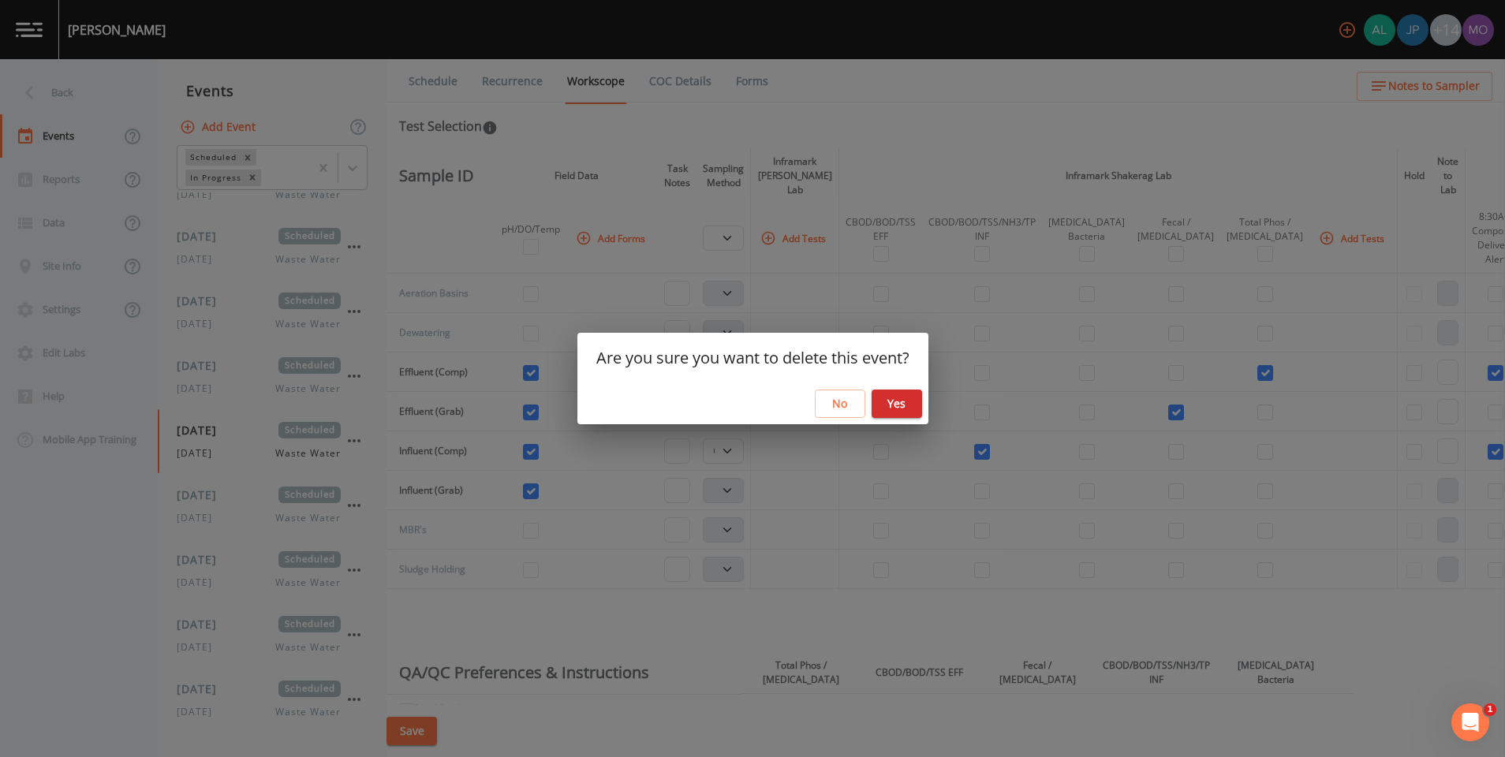
click at [914, 387] on div "No Yes" at bounding box center [752, 404] width 351 height 42
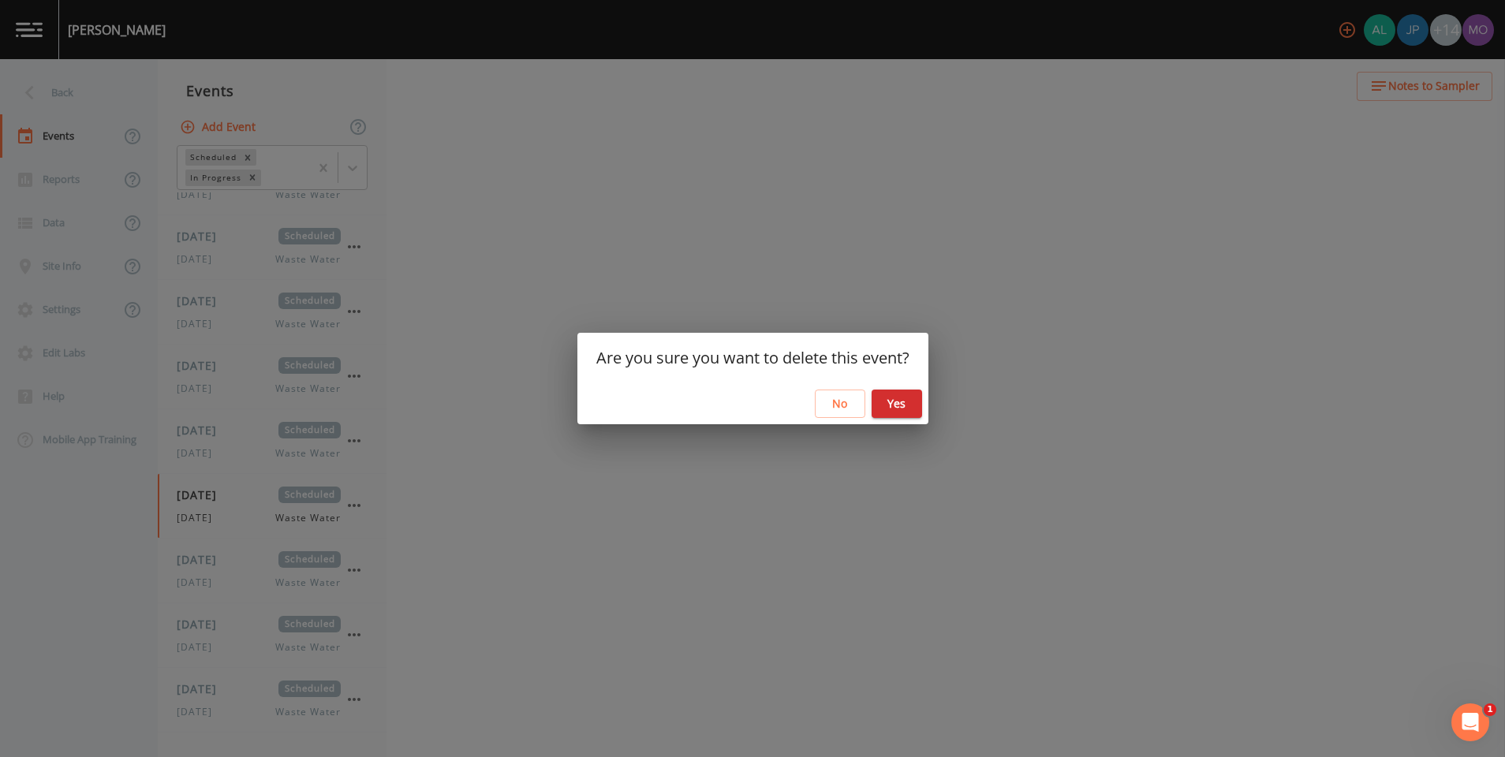
select select "b6a3c313-748b-4795-a028-792ad310bd60"
select select "092b3f94-5697-4c94-9891-da161916fdbb"
select select "b6a3c313-748b-4795-a028-792ad310bd60"
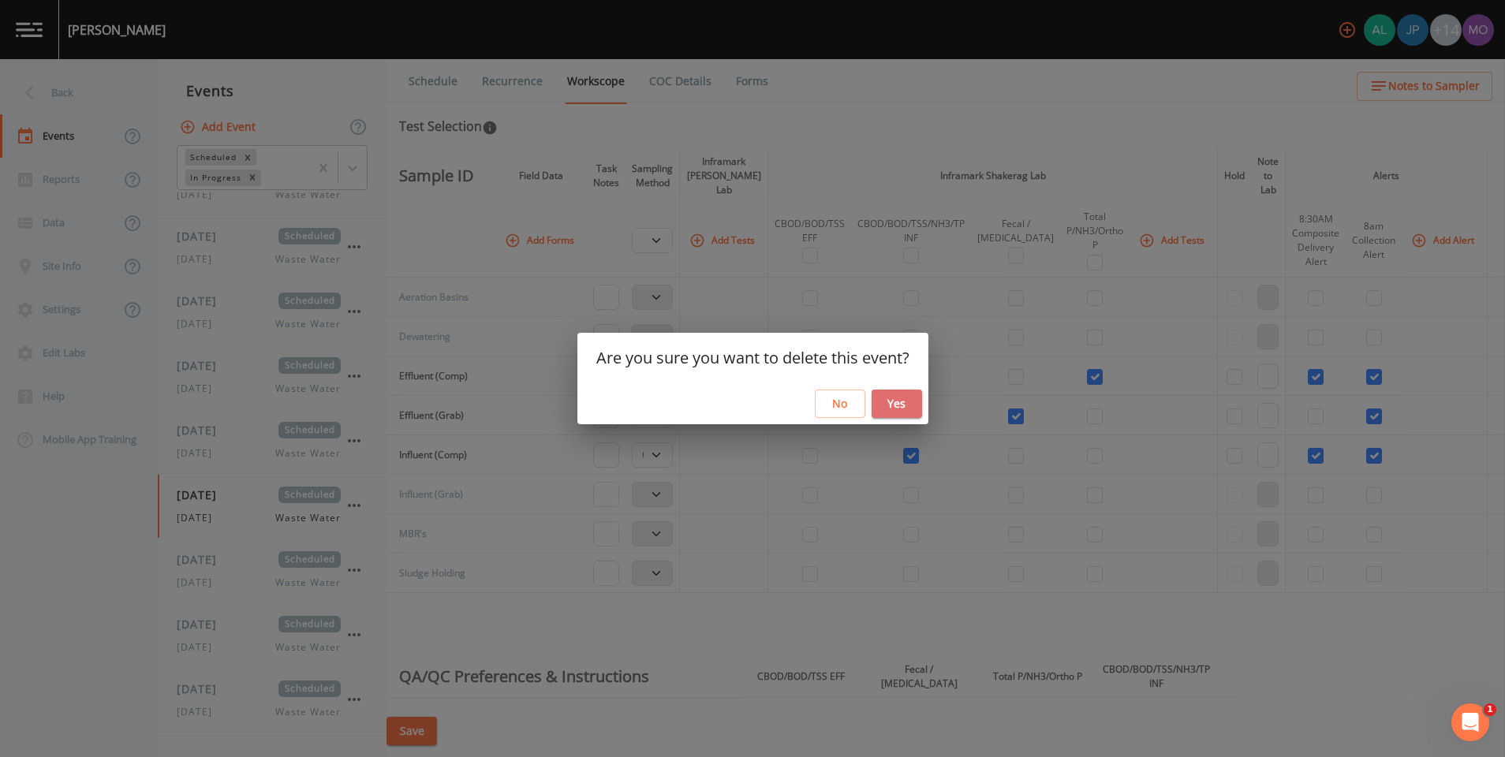
click at [904, 401] on button "Yes" at bounding box center [897, 404] width 50 height 29
select select "092b3f94-5697-4c94-9891-da161916fdbb"
